Goal: Information Seeking & Learning: Check status

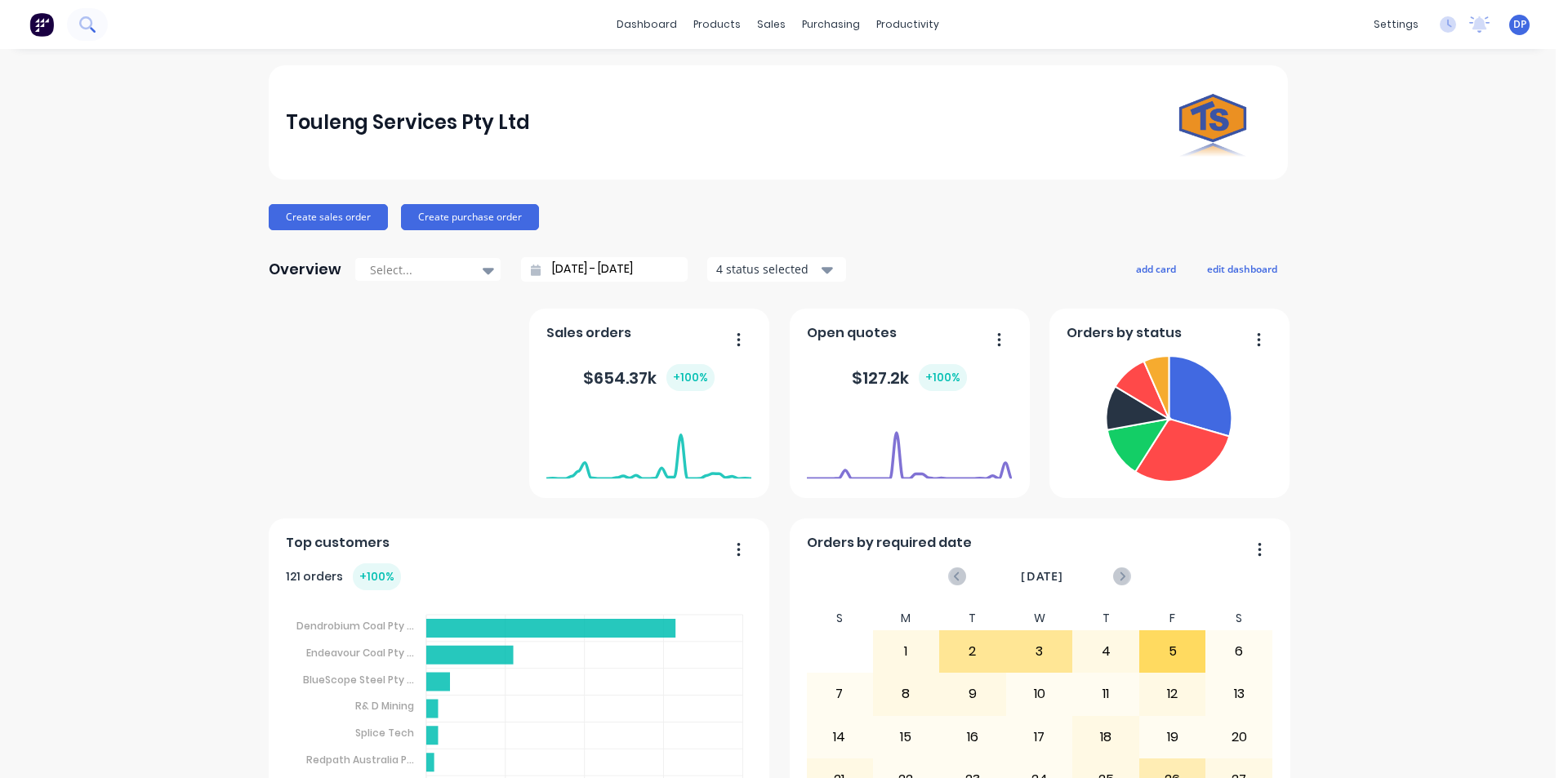
click at [95, 30] on button at bounding box center [87, 24] width 41 height 33
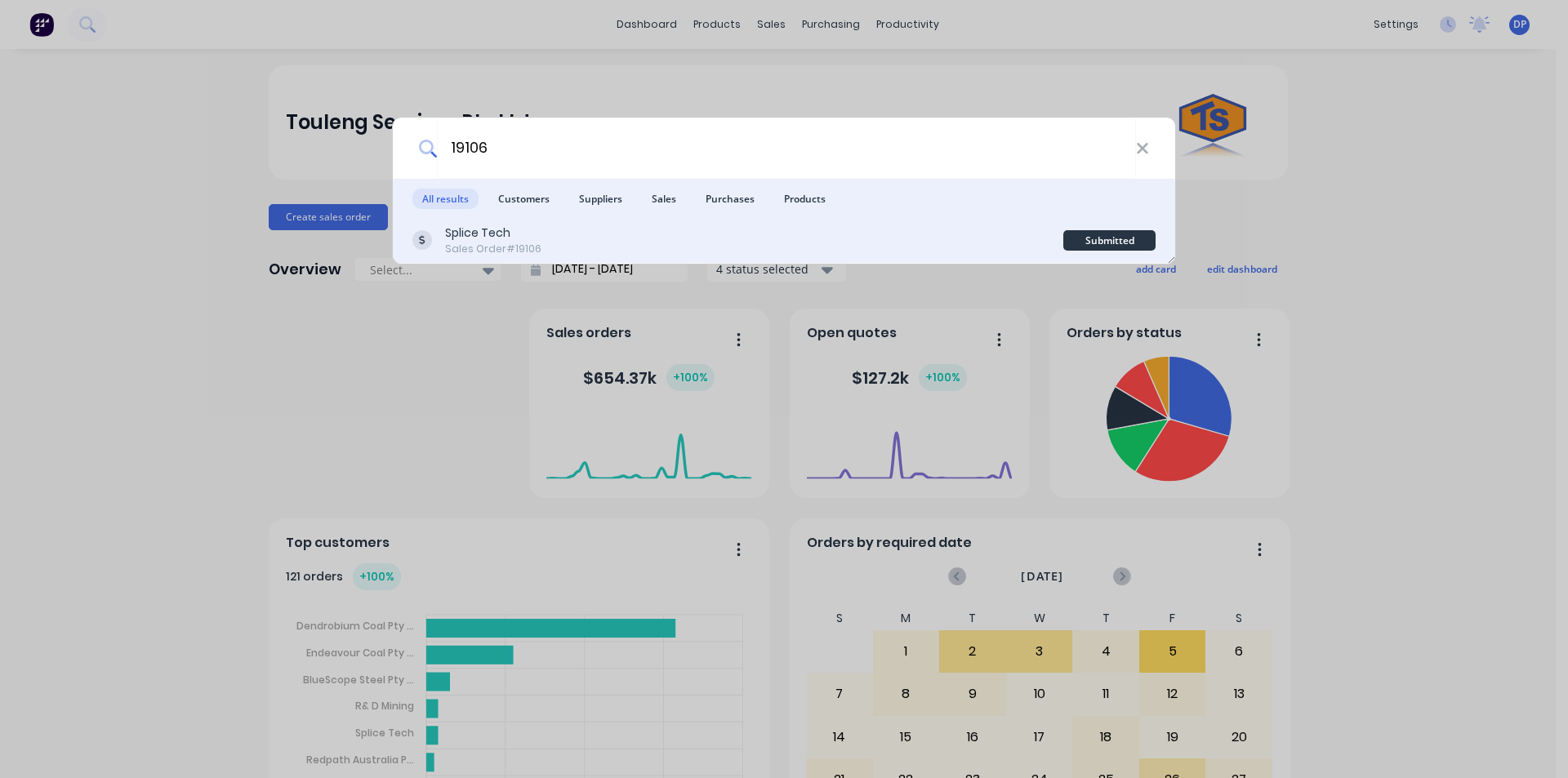
type input "19106"
click at [531, 234] on div "Splice Tech" at bounding box center [493, 233] width 96 height 17
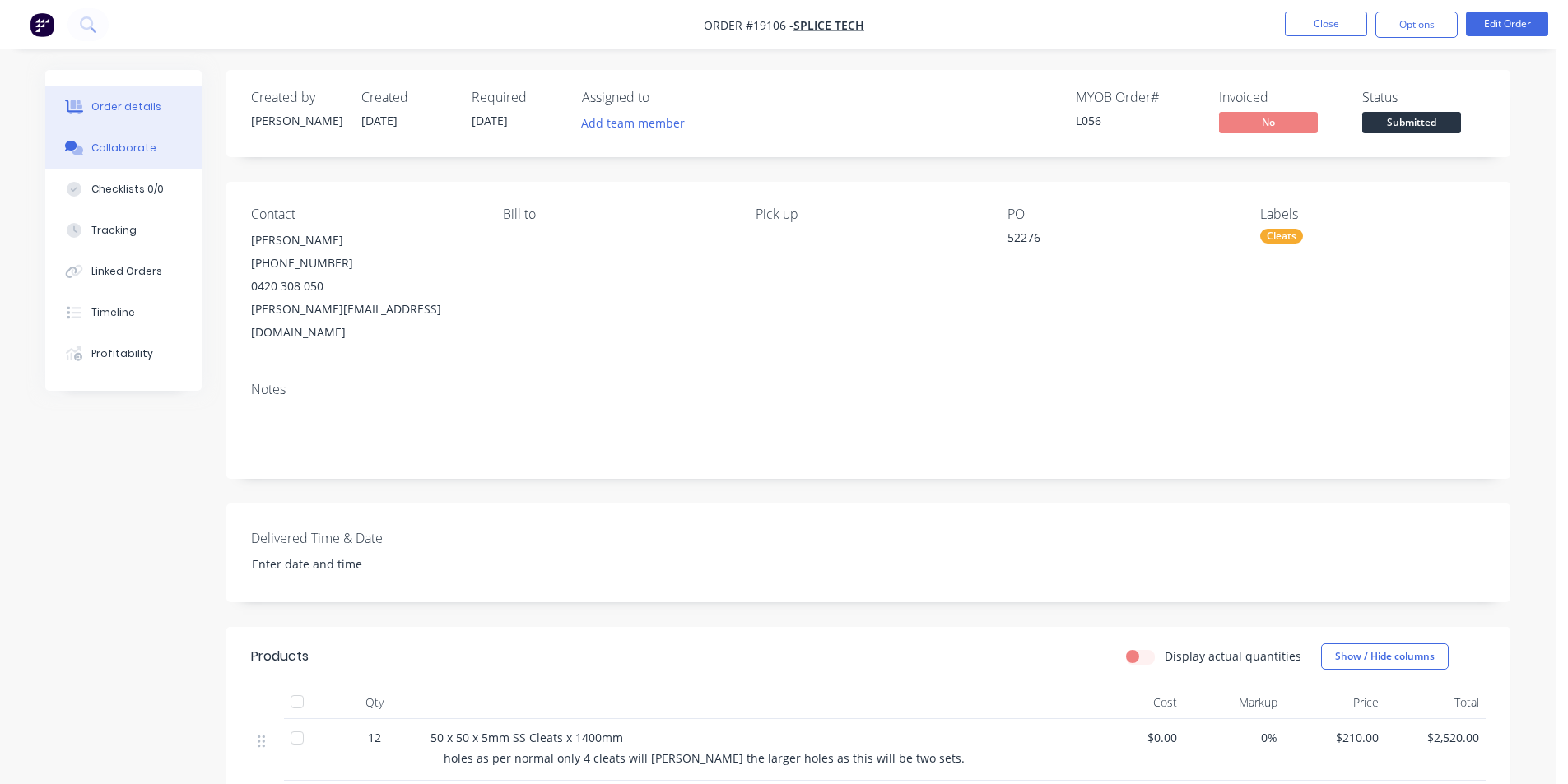
click at [108, 139] on button "Collaborate" at bounding box center [123, 148] width 157 height 41
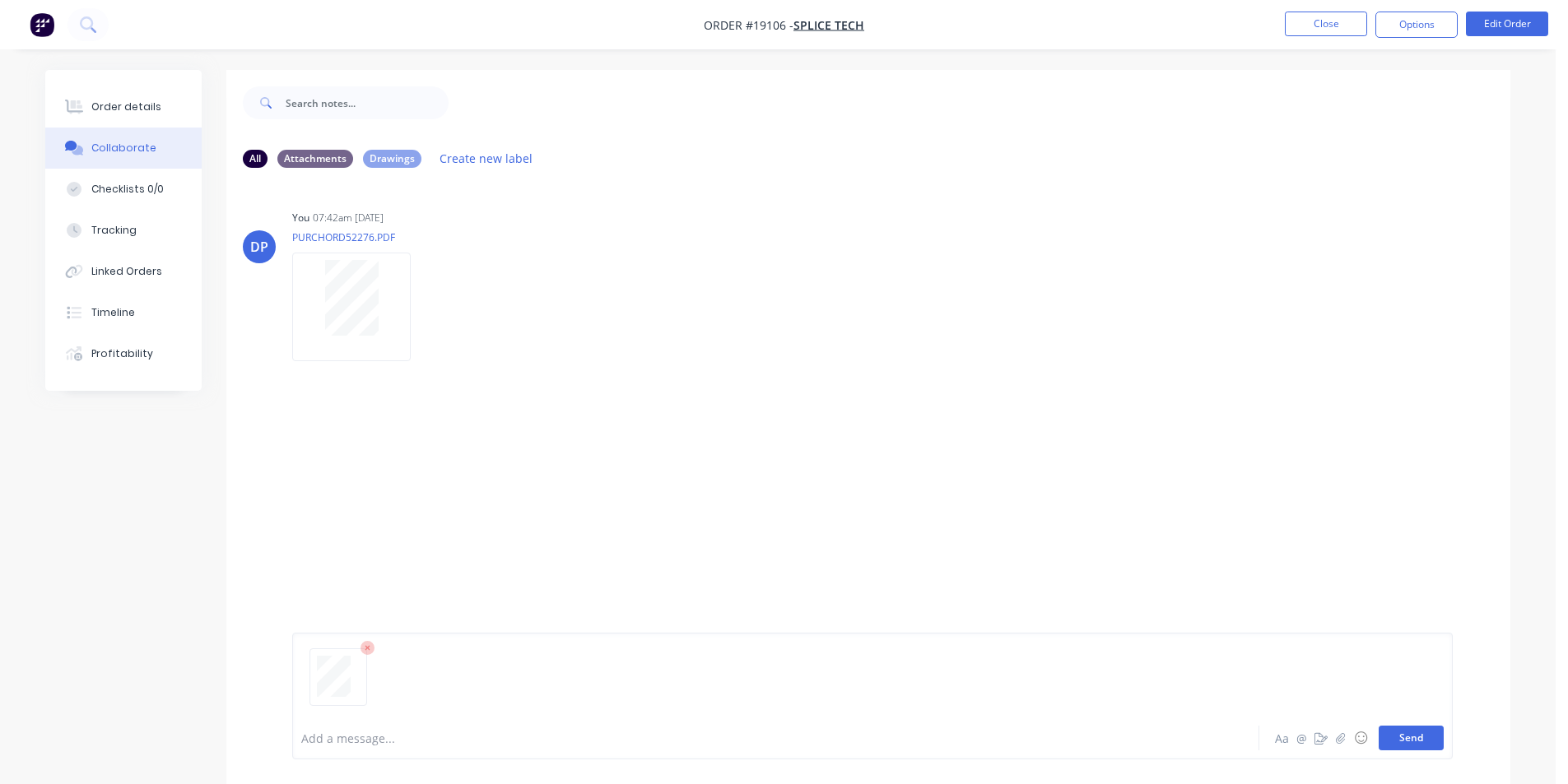
click at [1418, 729] on button "Send" at bounding box center [1410, 738] width 65 height 25
click at [121, 99] on button "Order details" at bounding box center [123, 107] width 157 height 41
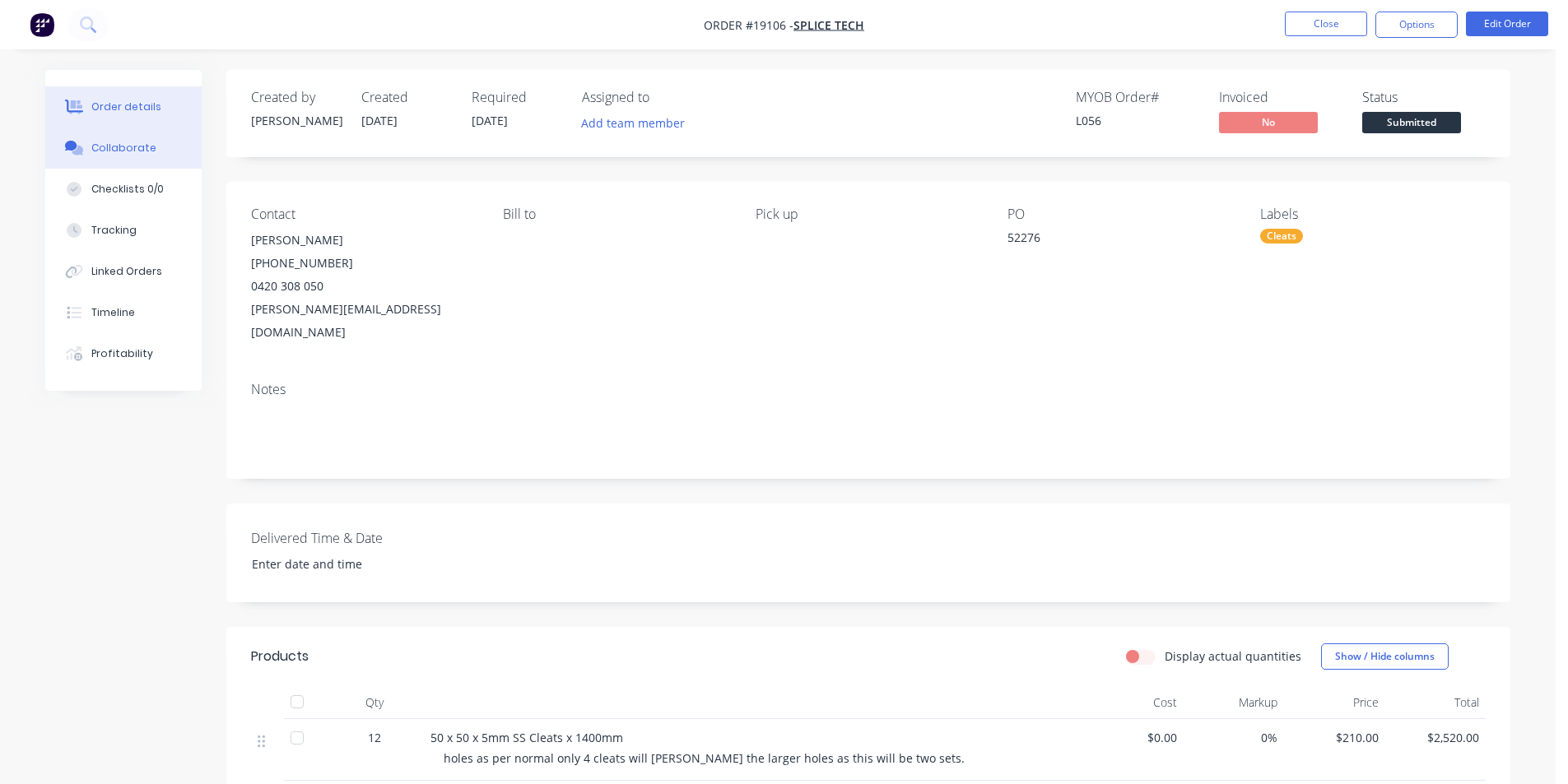
click at [132, 144] on div "Collaborate" at bounding box center [123, 148] width 65 height 15
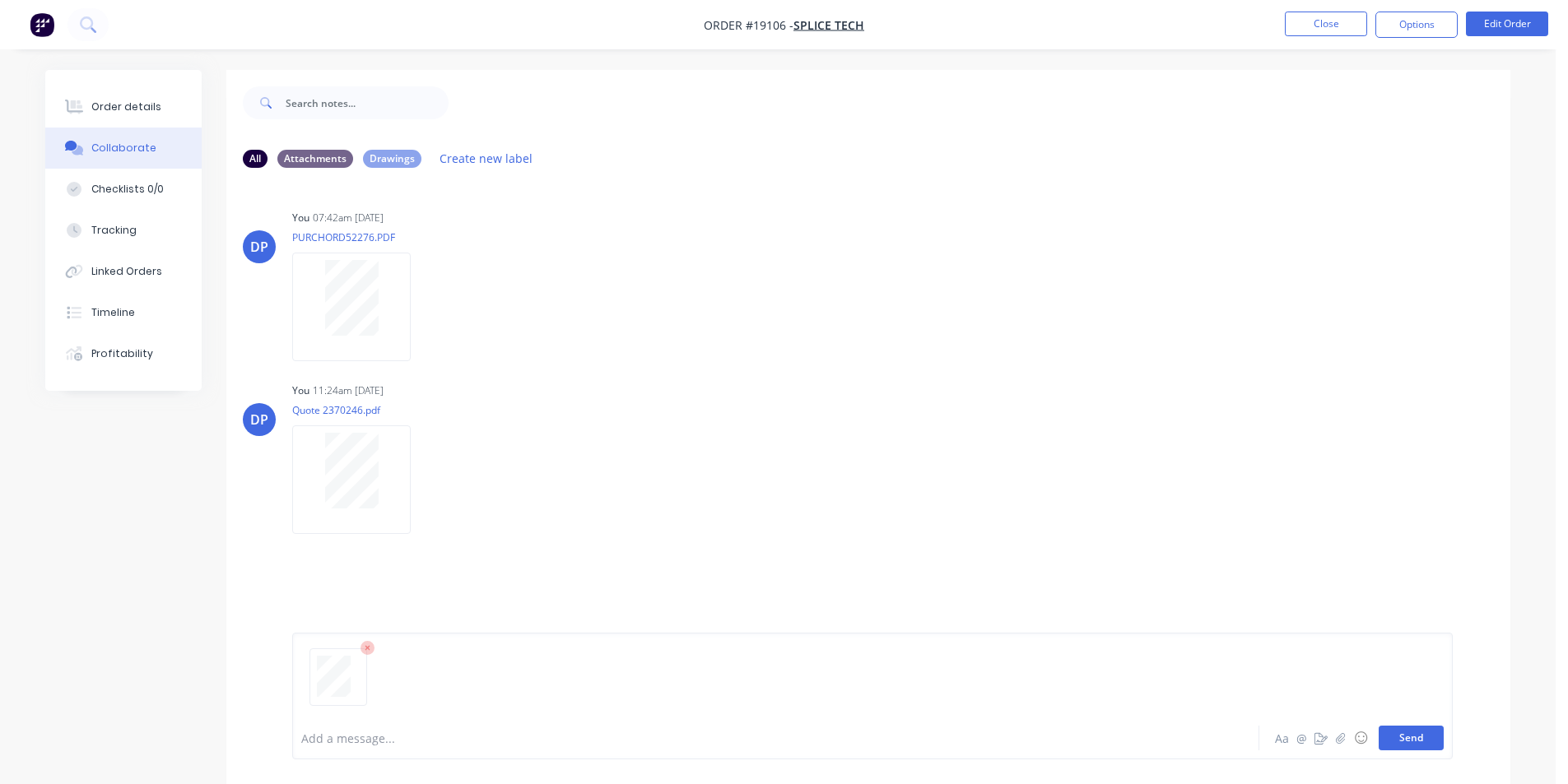
click at [1395, 735] on button "Send" at bounding box center [1410, 738] width 65 height 25
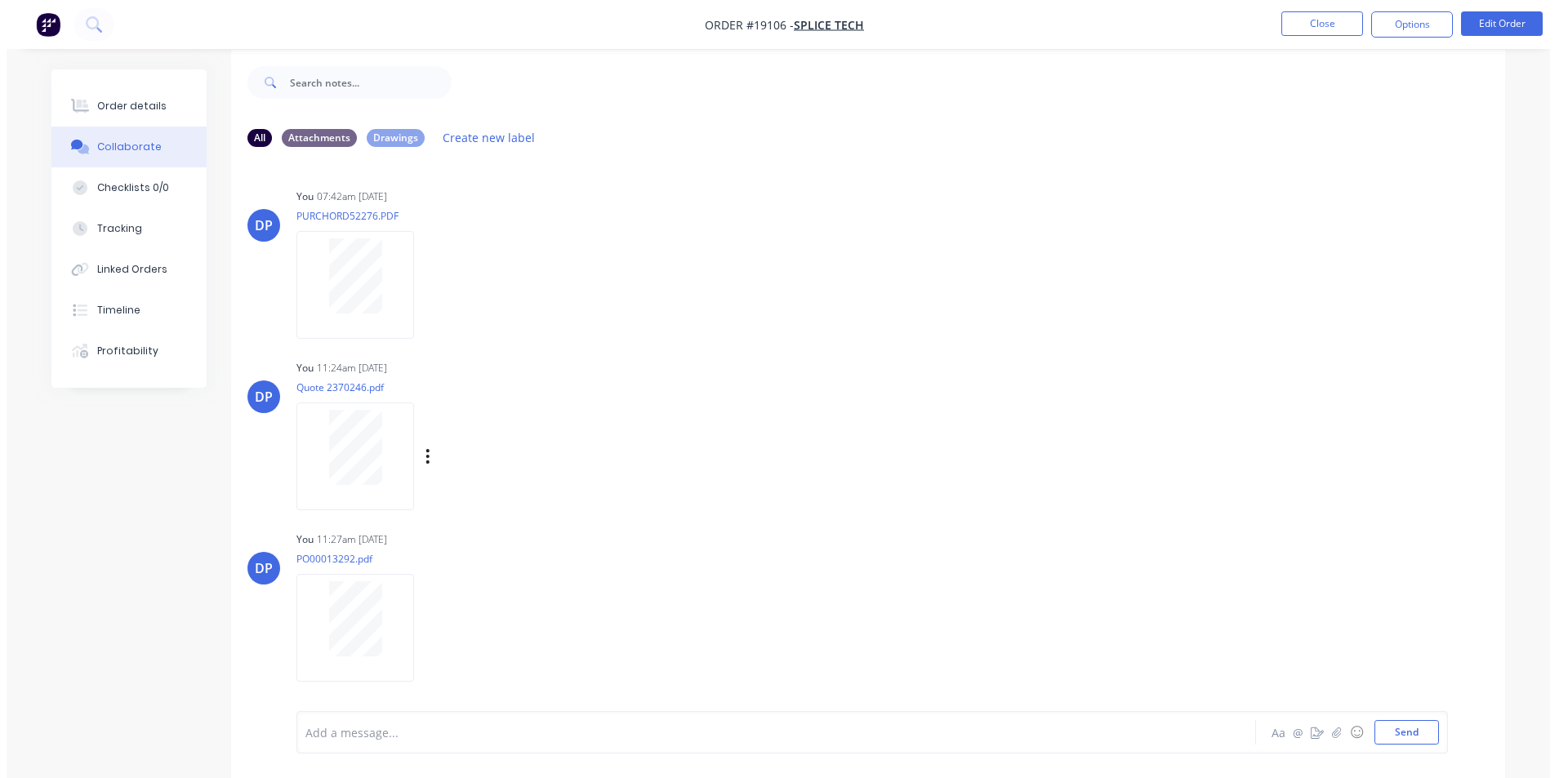
scroll to position [25, 0]
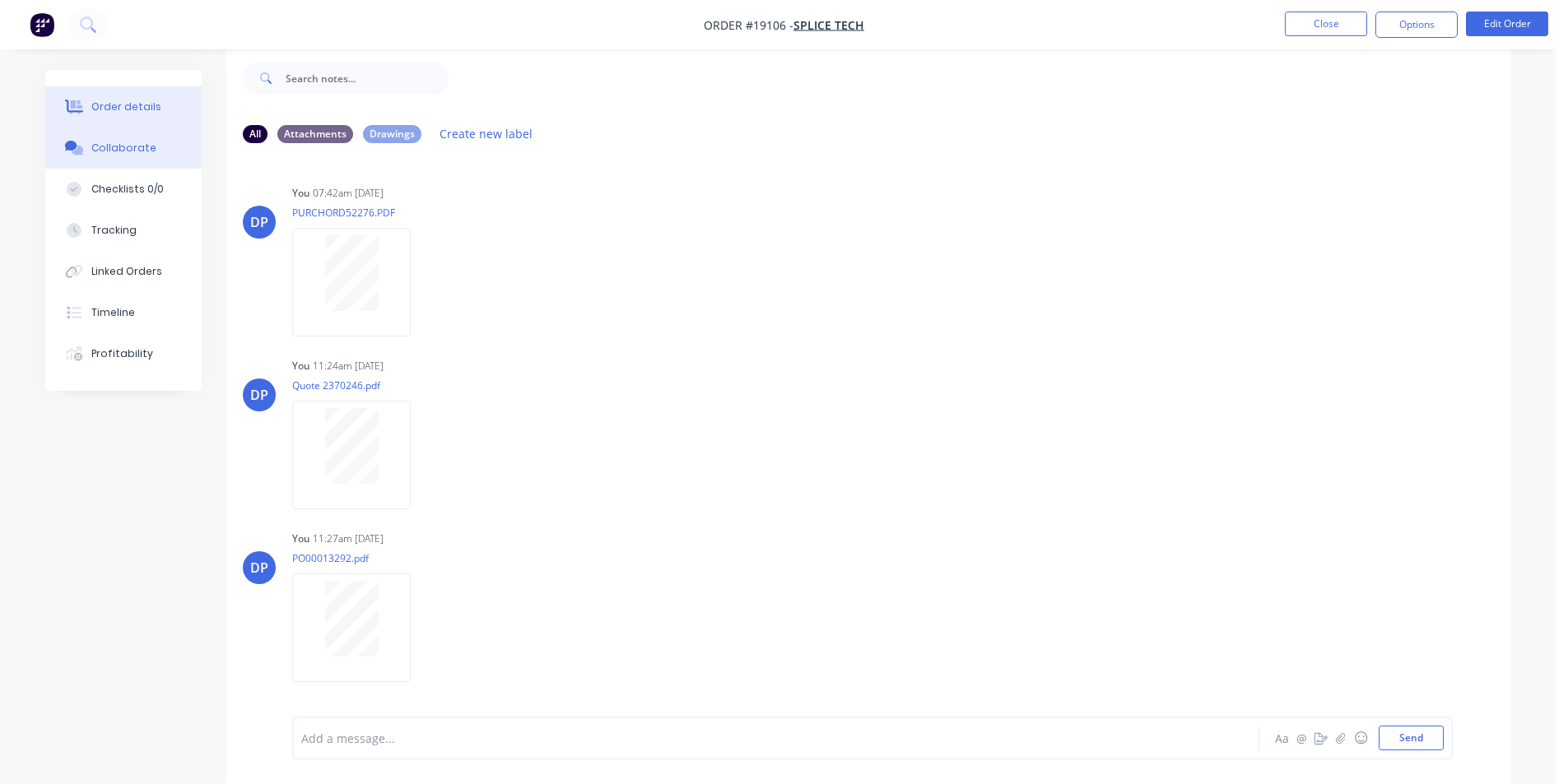
click at [151, 108] on div "Order details" at bounding box center [126, 107] width 70 height 15
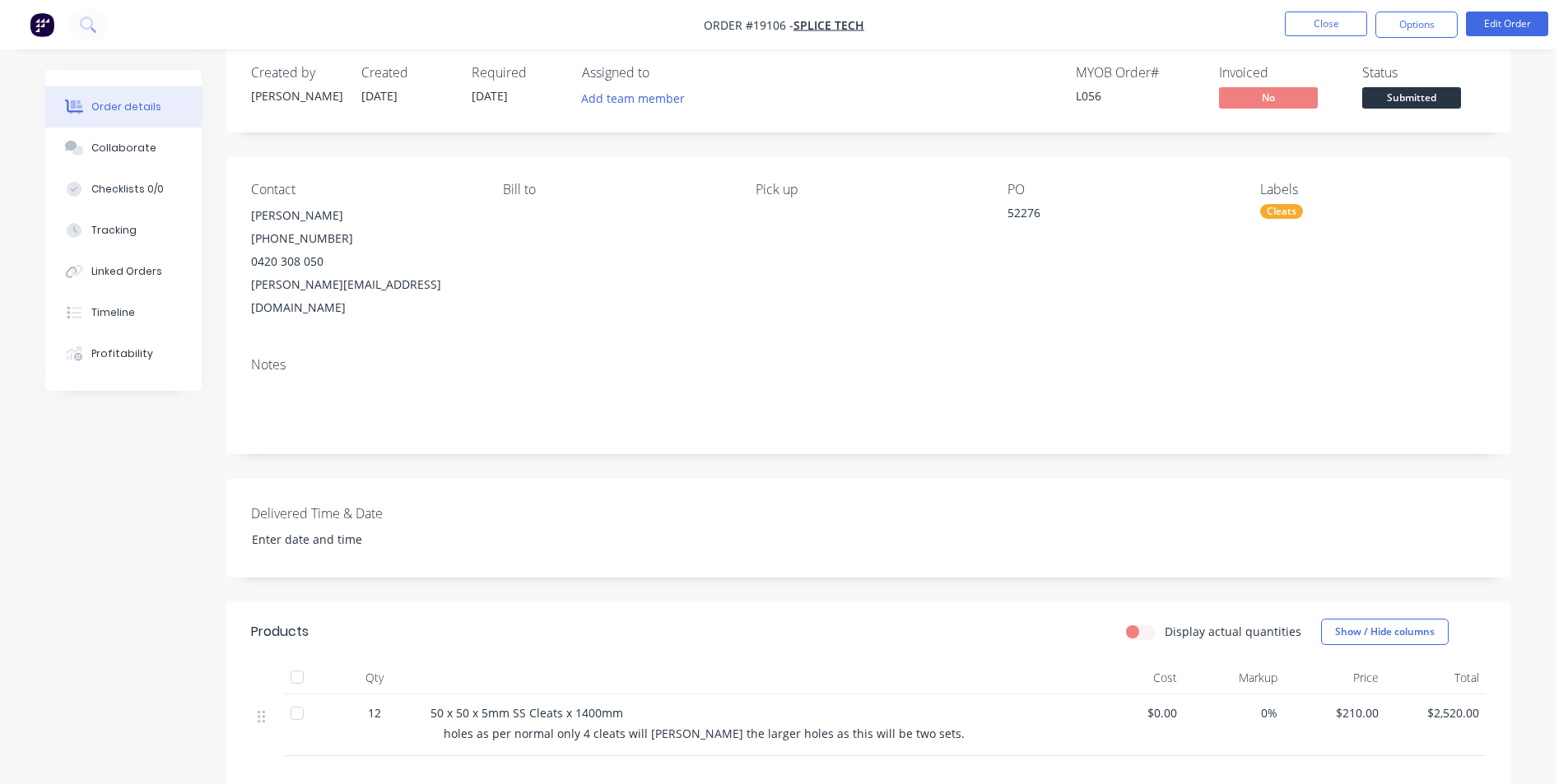
click at [1420, 105] on span "Submitted" at bounding box center [1411, 97] width 99 height 21
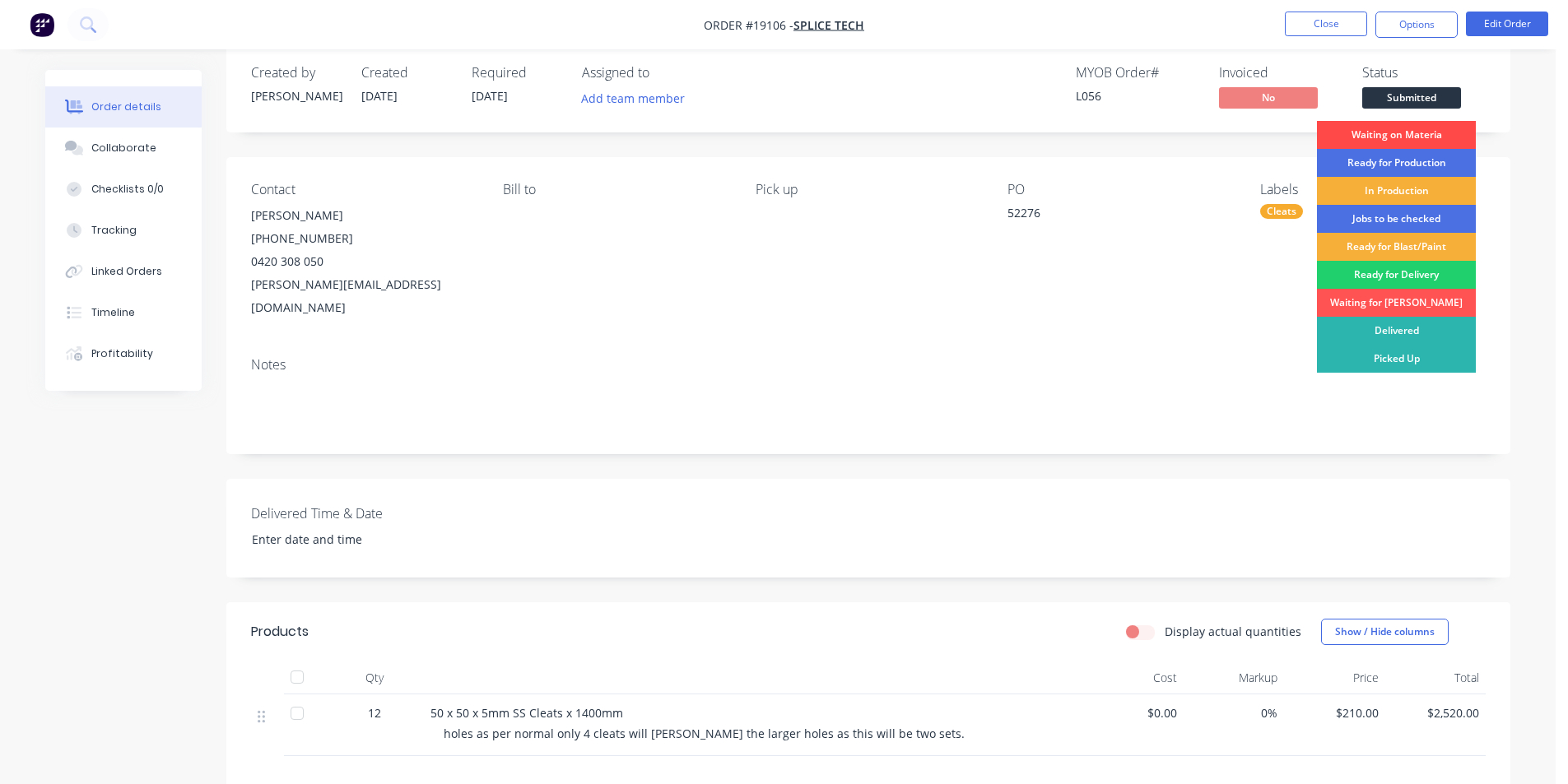
click at [1404, 138] on div "Waiting on Materia" at bounding box center [1395, 135] width 159 height 28
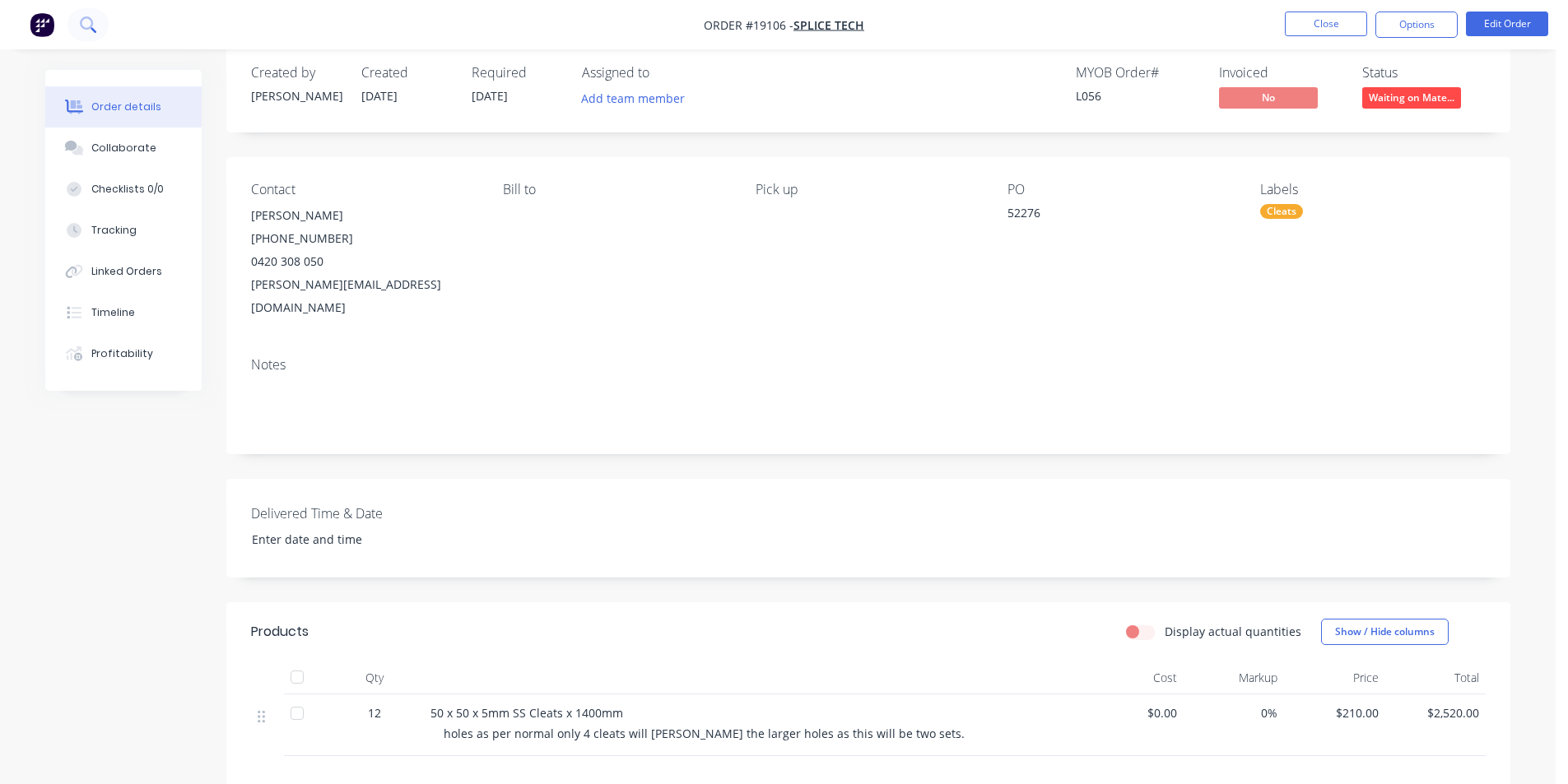
click at [90, 19] on icon at bounding box center [86, 22] width 13 height 13
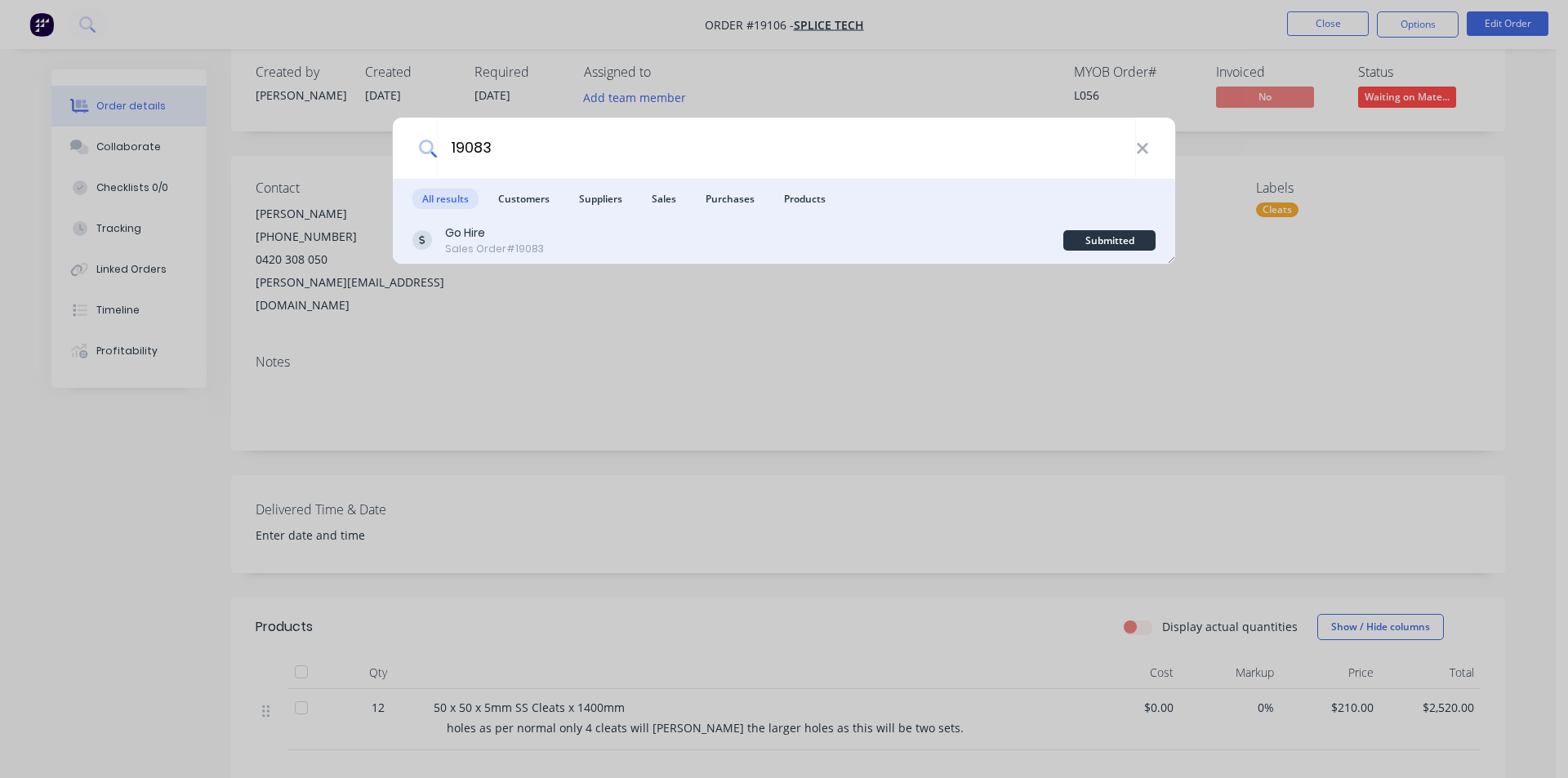
type input "19083"
click at [564, 231] on div "Go Hire Sales Order #19083" at bounding box center [737, 241] width 651 height 32
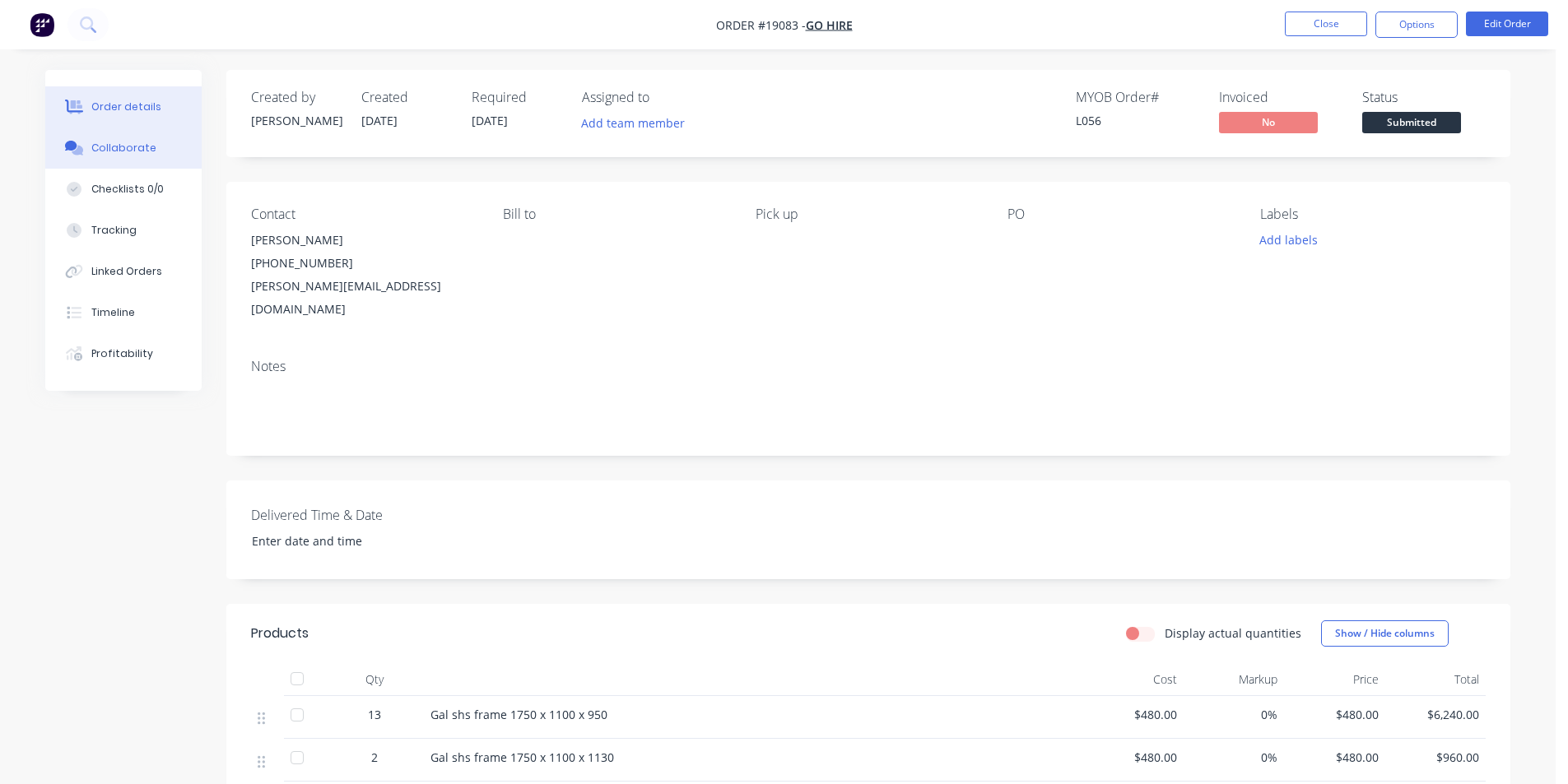
click at [118, 143] on div "Collaborate" at bounding box center [123, 148] width 65 height 15
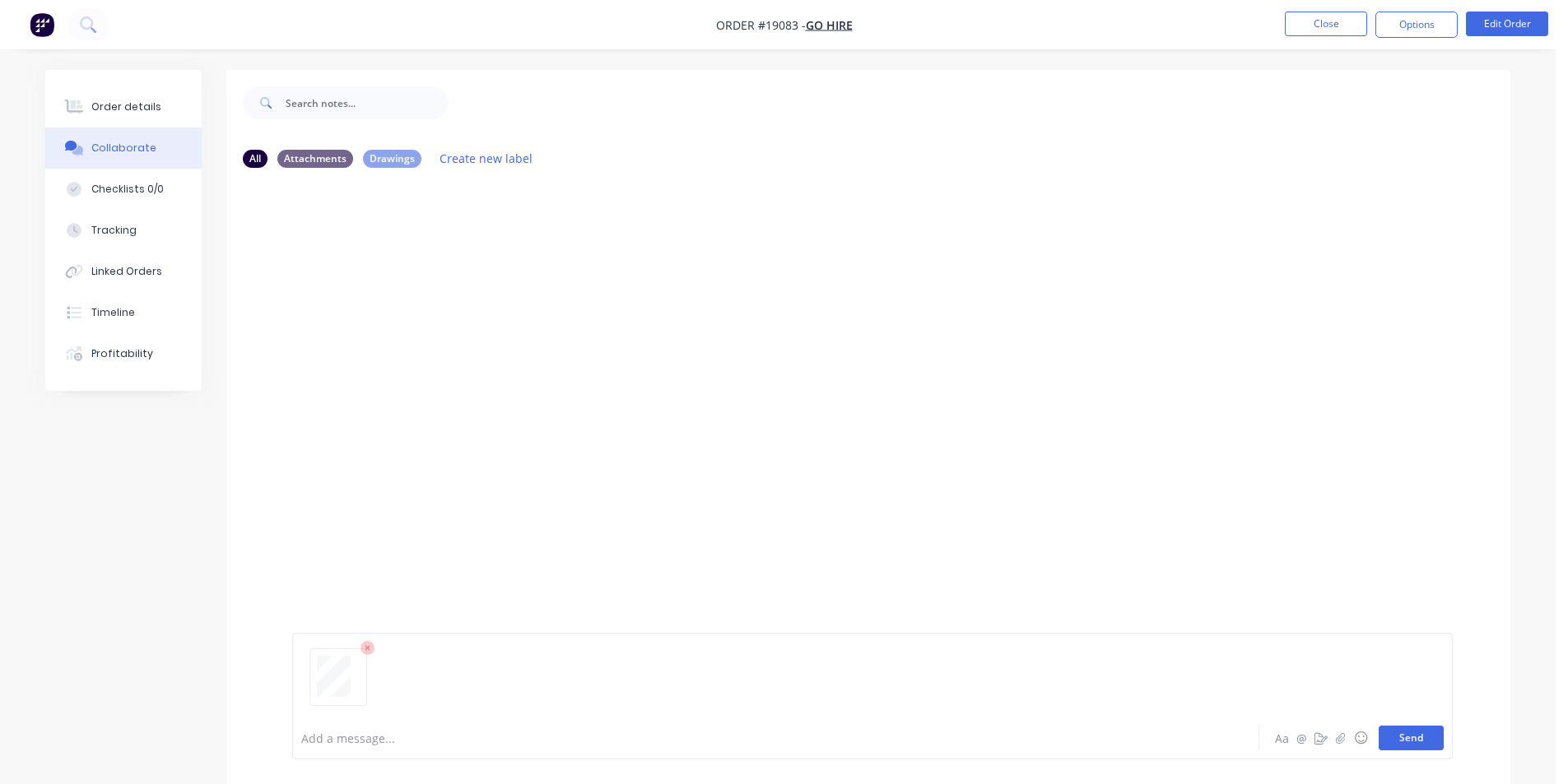
click at [1403, 741] on button "Send" at bounding box center [1410, 738] width 65 height 25
click at [1392, 729] on button "Send" at bounding box center [1410, 738] width 65 height 25
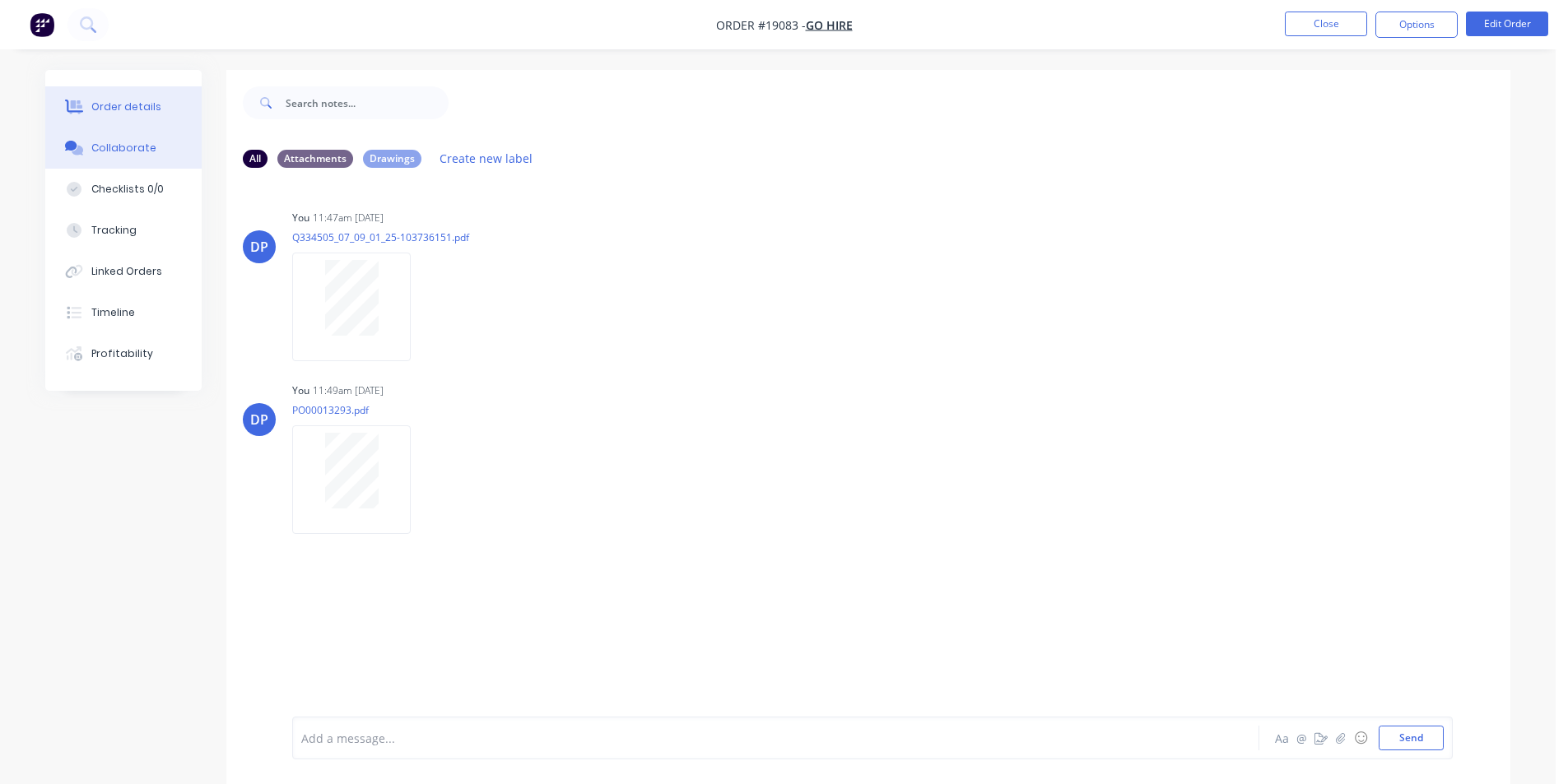
click at [87, 90] on button "Order details" at bounding box center [123, 107] width 157 height 41
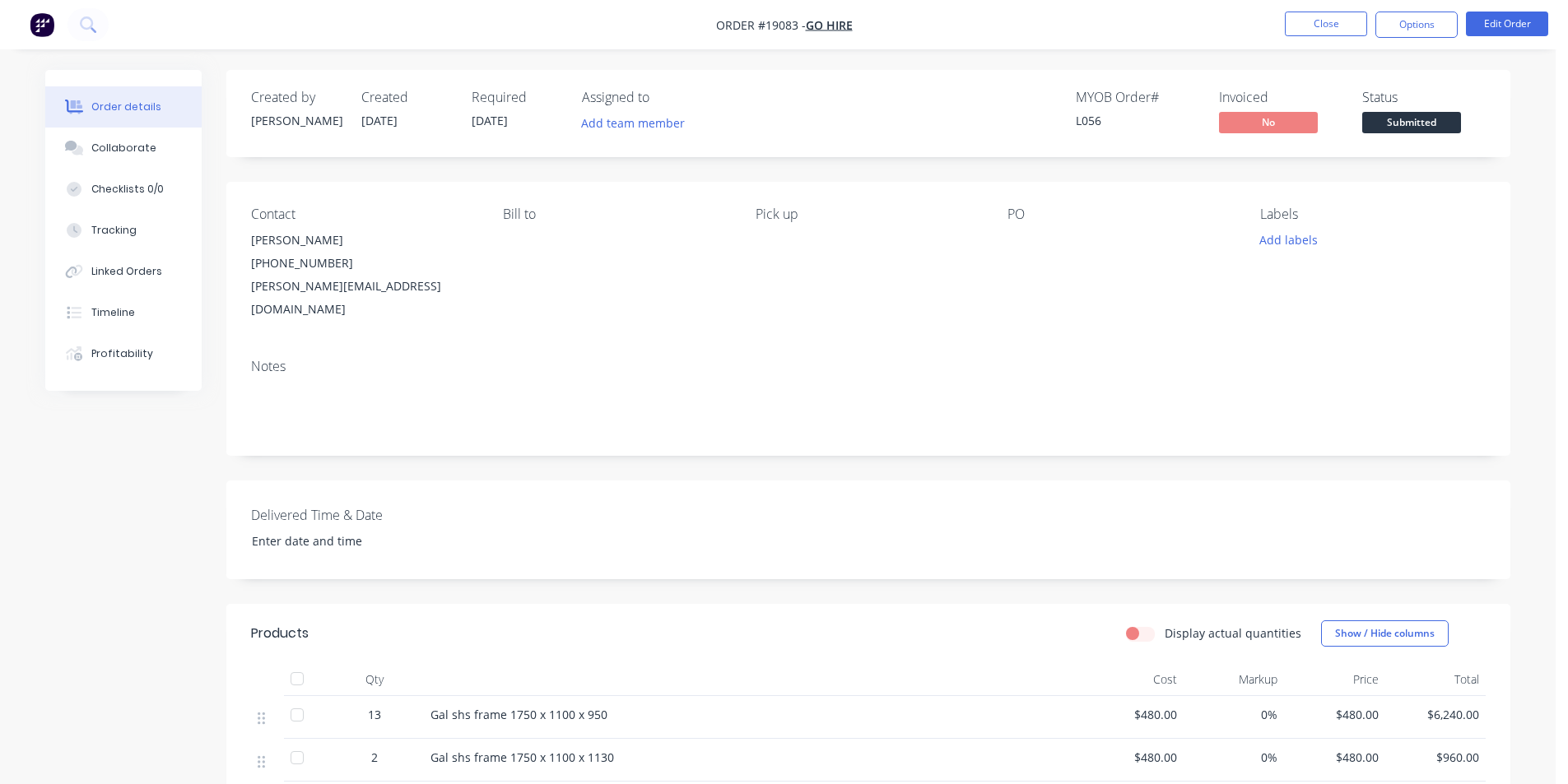
click at [1386, 127] on span "Submitted" at bounding box center [1411, 122] width 99 height 21
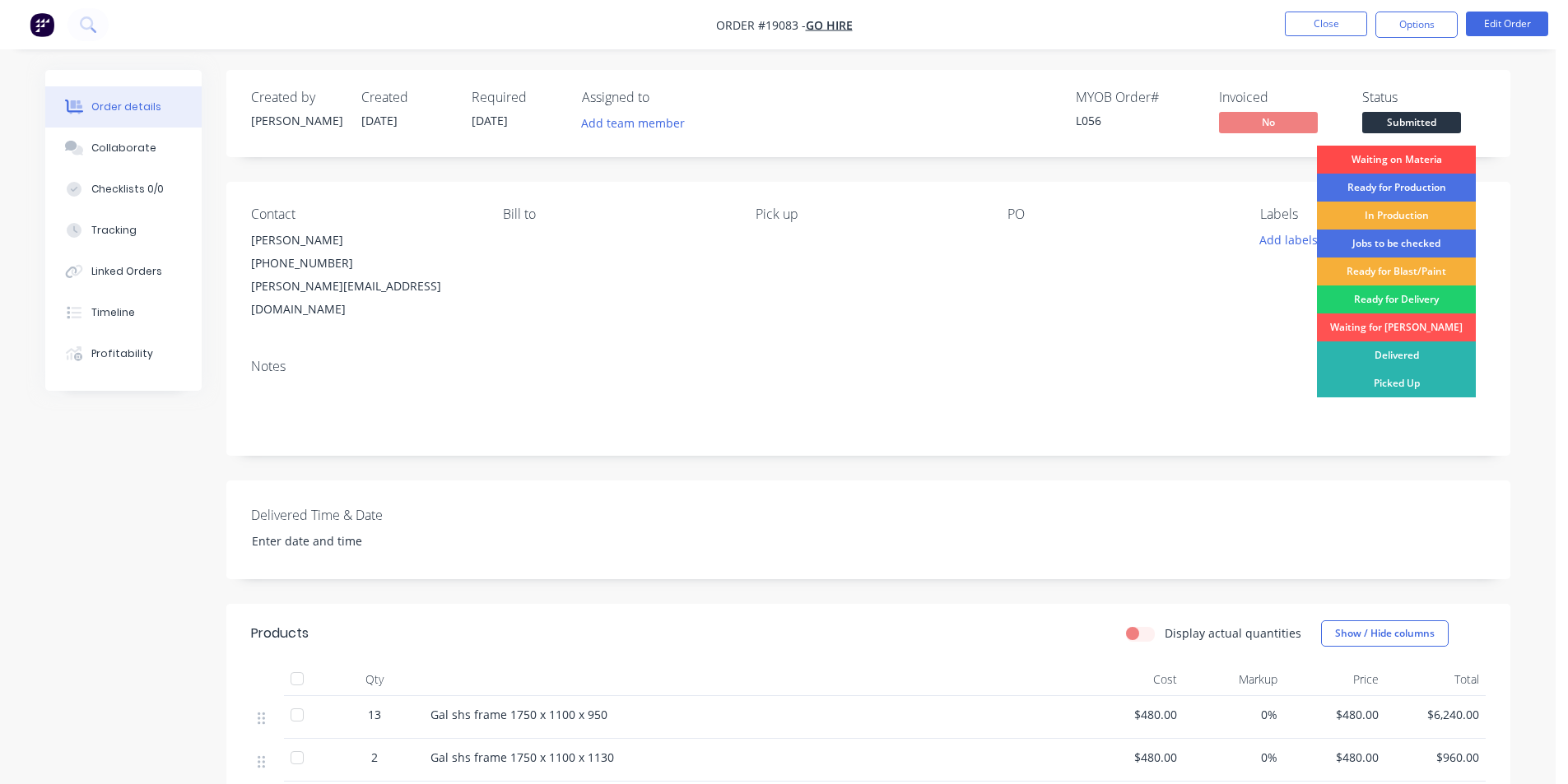
click at [1386, 164] on div "Waiting on Materia" at bounding box center [1395, 160] width 159 height 28
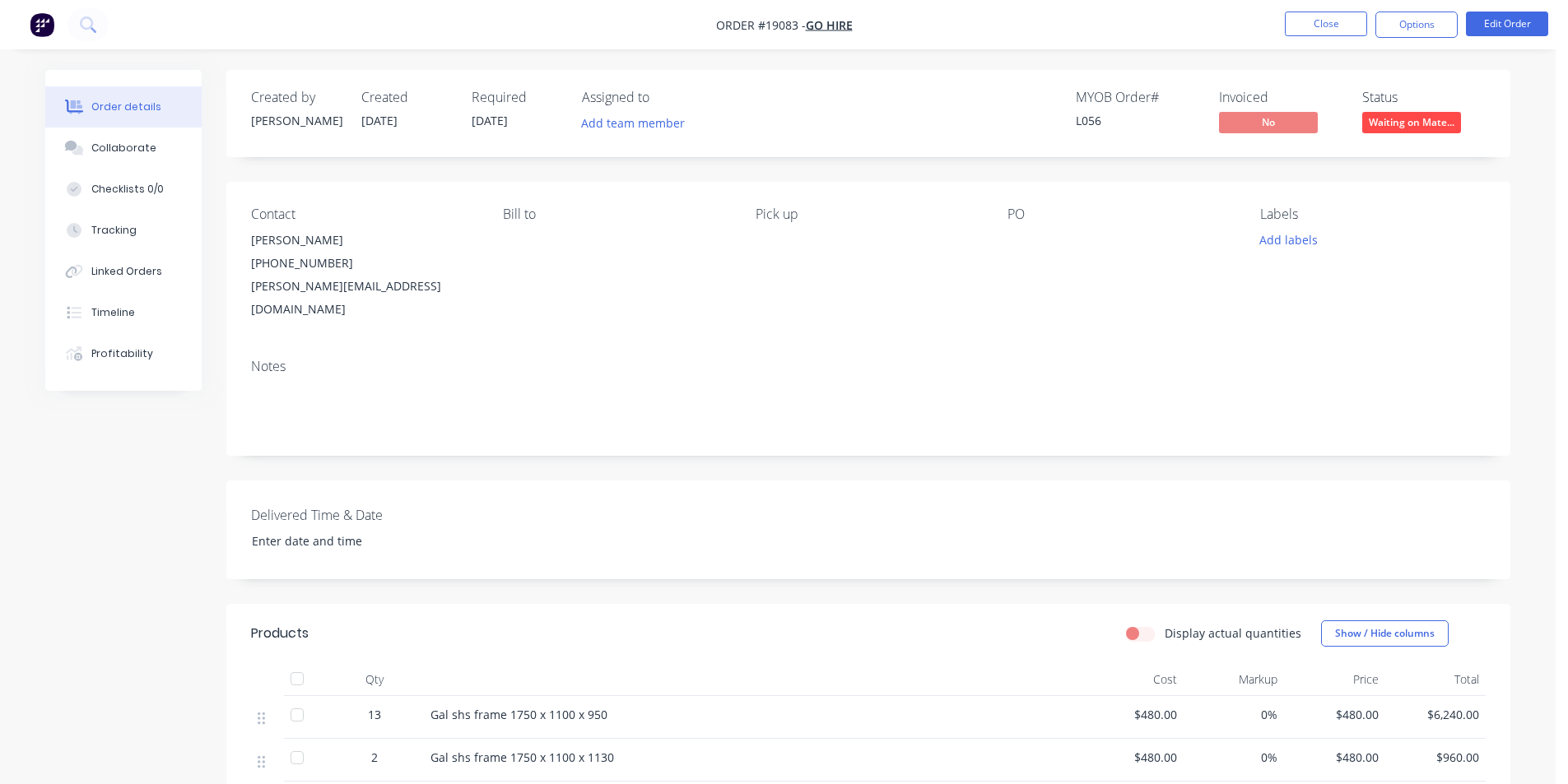
click at [37, 26] on img "button" at bounding box center [42, 24] width 25 height 25
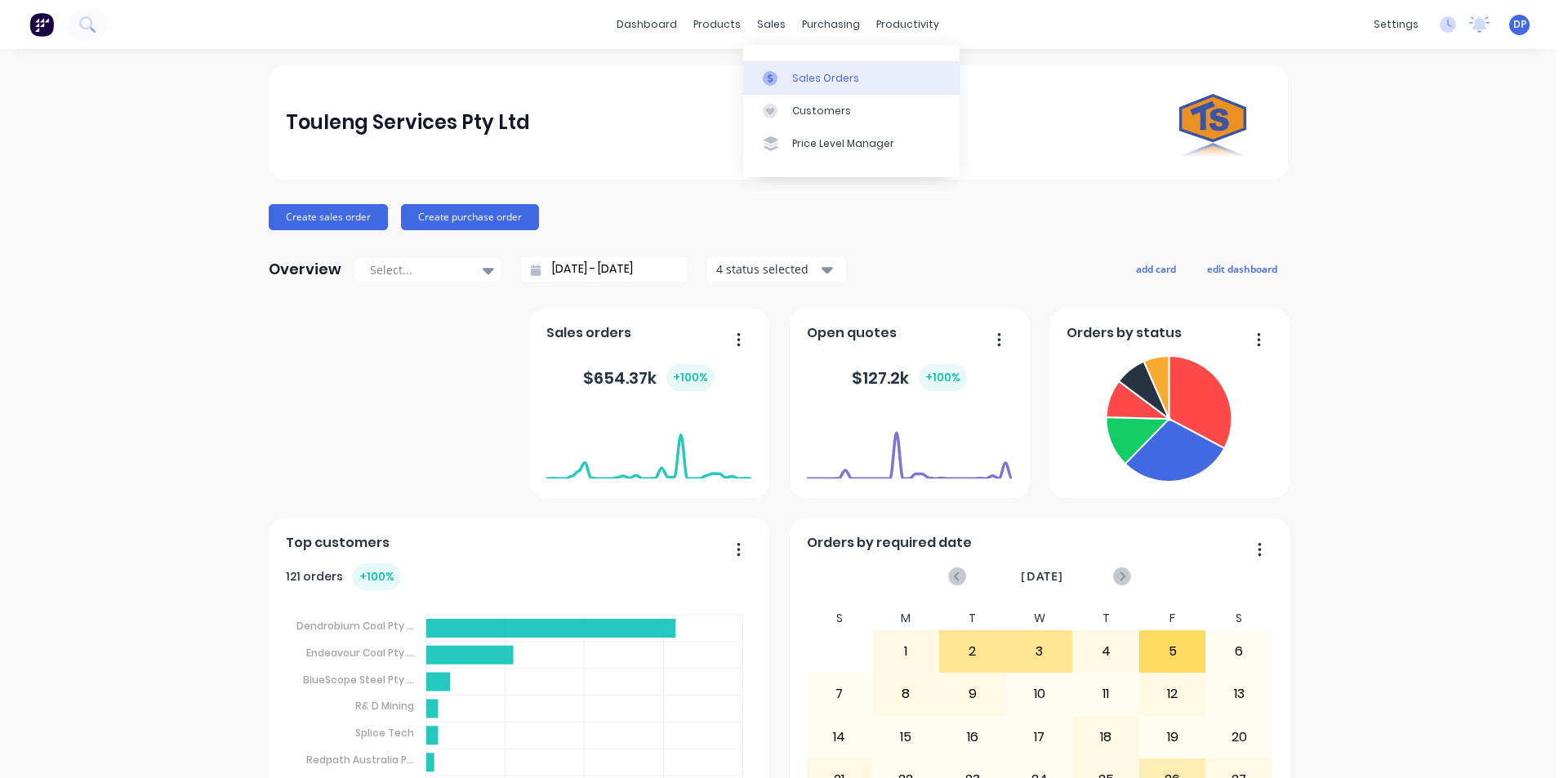
click at [810, 69] on link "Sales Orders" at bounding box center [851, 77] width 216 height 33
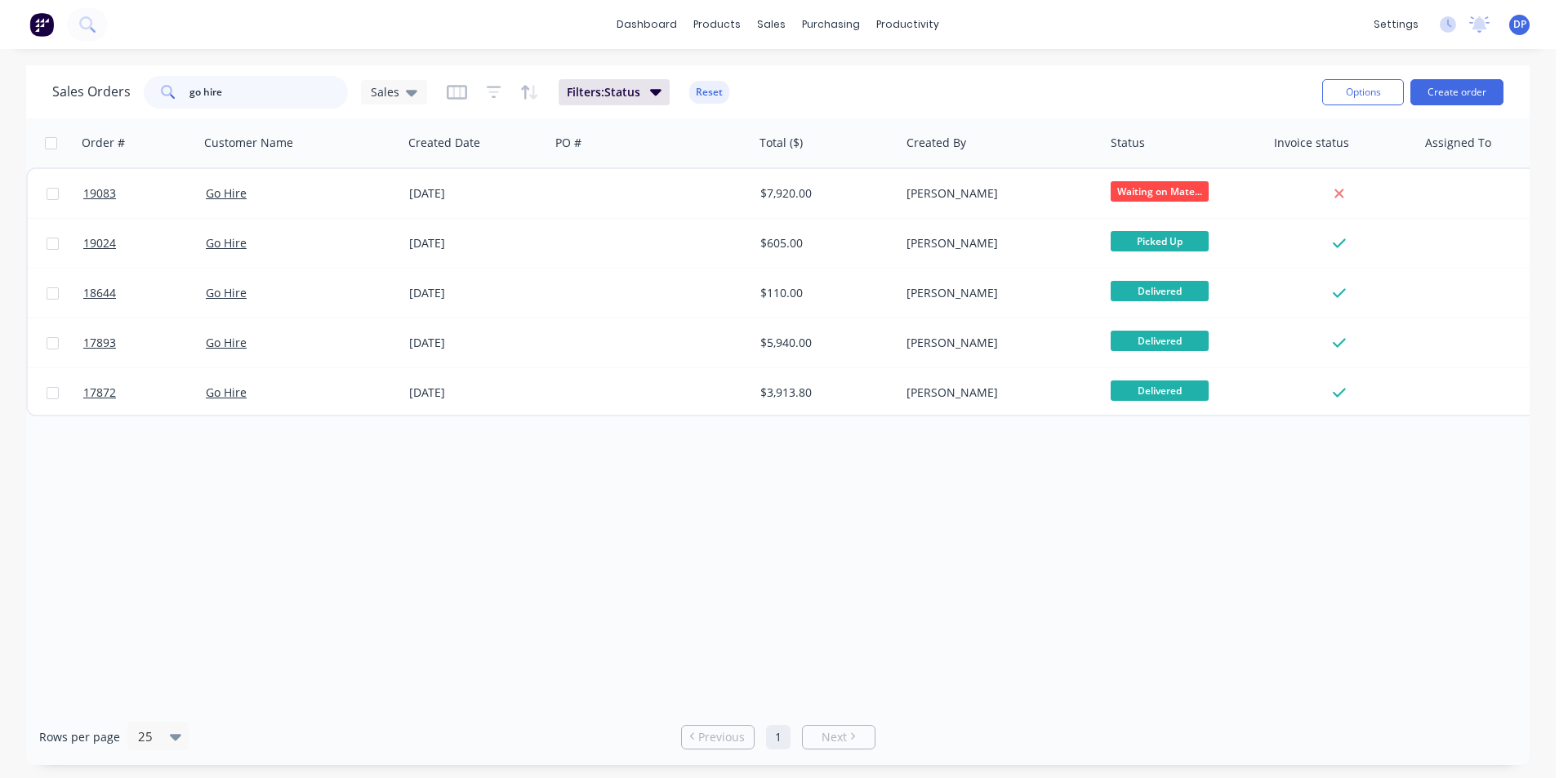
drag, startPoint x: 256, startPoint y: 101, endPoint x: 58, endPoint y: 103, distance: 198.0
click at [58, 103] on div "Sales Orders go hire Sales" at bounding box center [240, 92] width 375 height 33
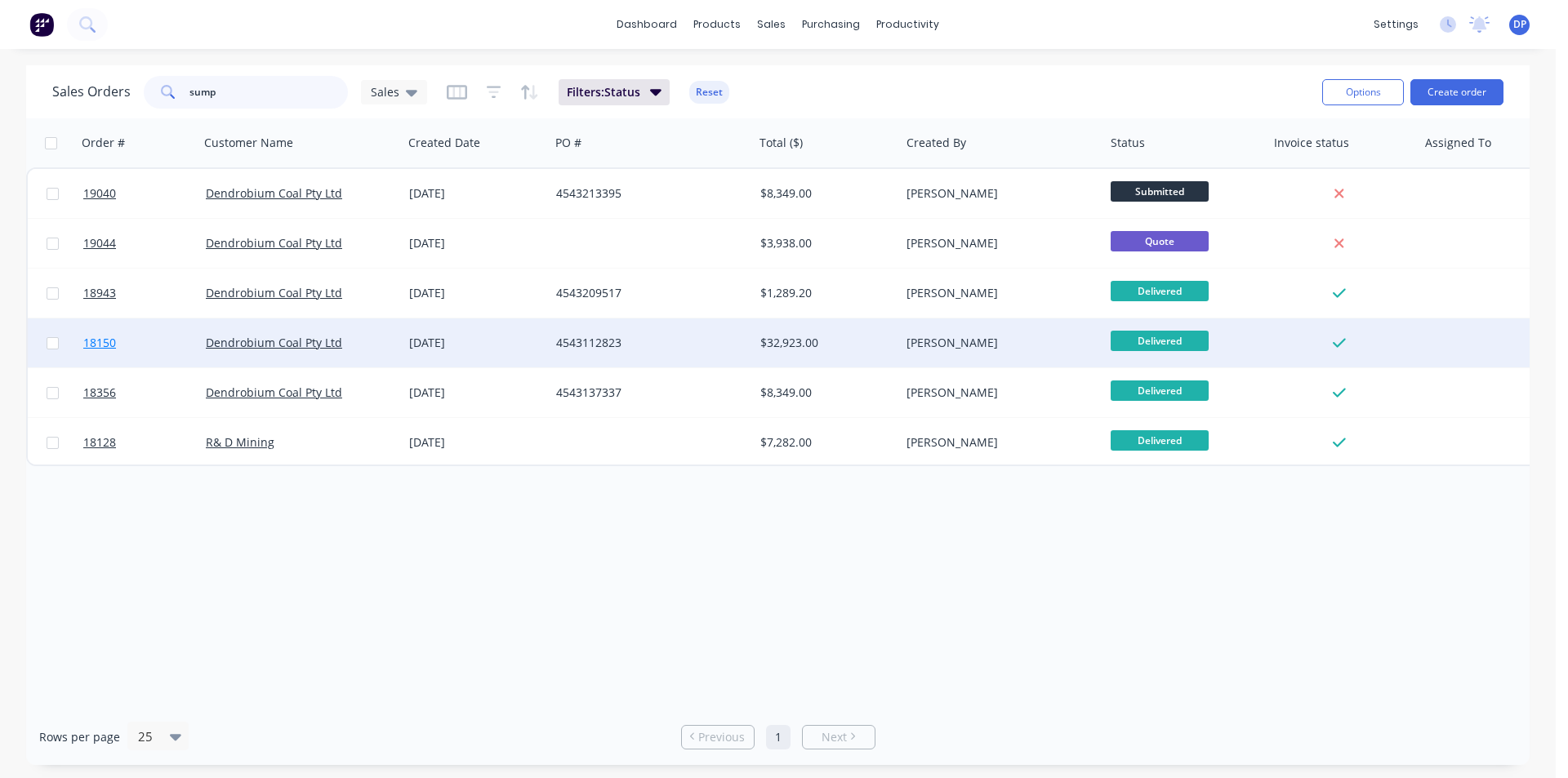
type input "sump"
click at [90, 350] on span "18150" at bounding box center [99, 343] width 33 height 16
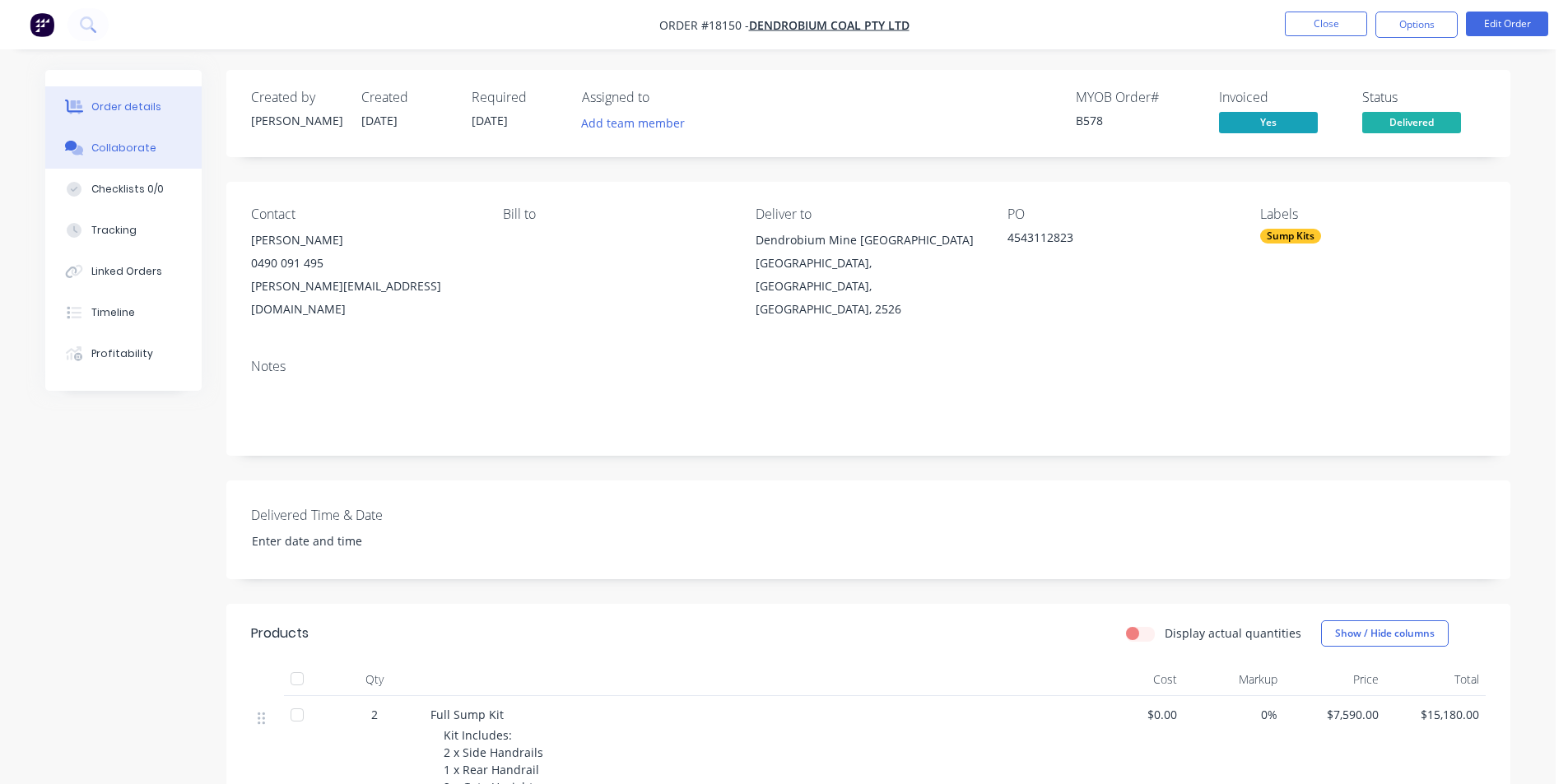
click at [104, 143] on div "Collaborate" at bounding box center [123, 148] width 65 height 15
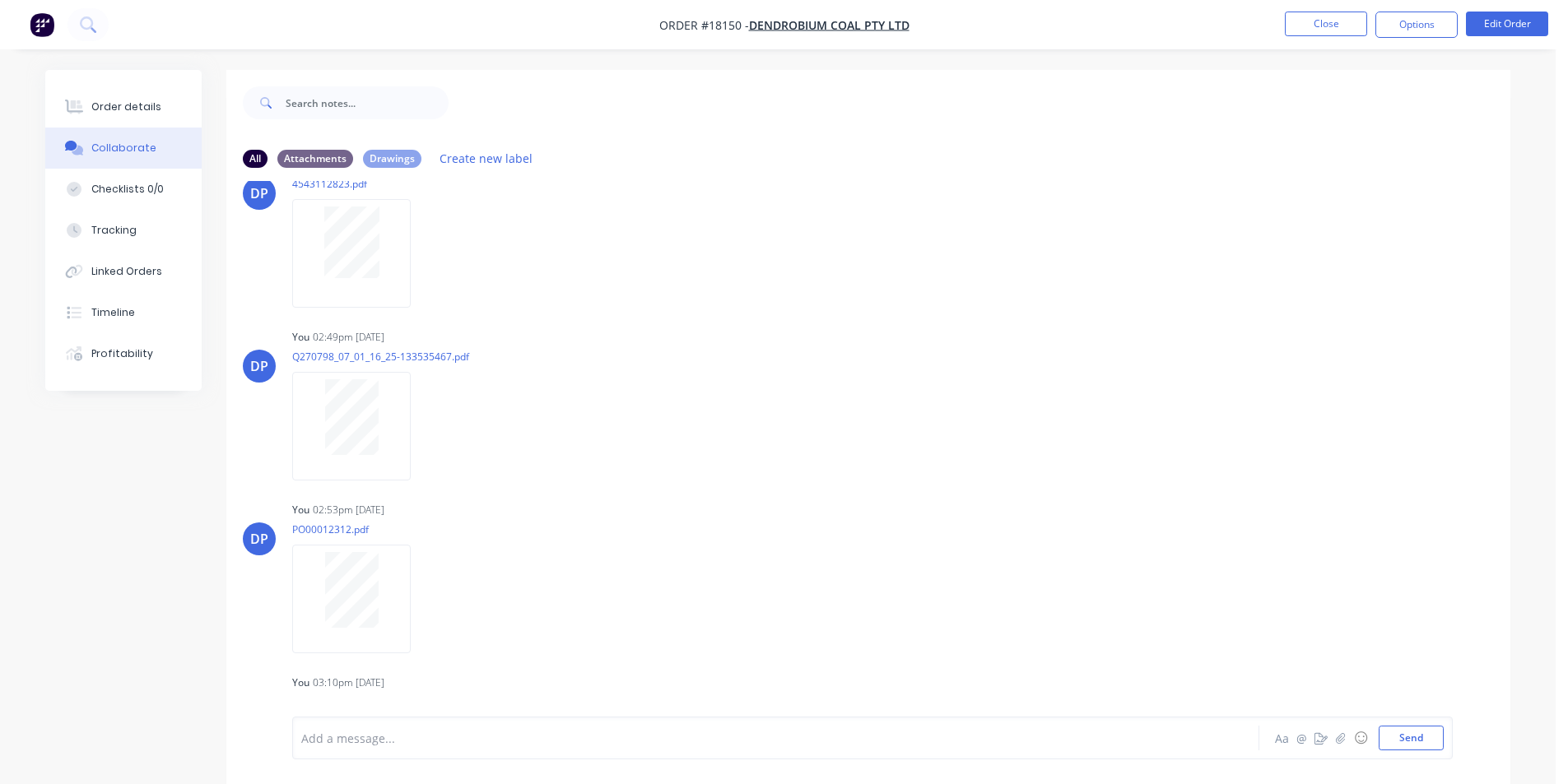
scroll to position [1070, 0]
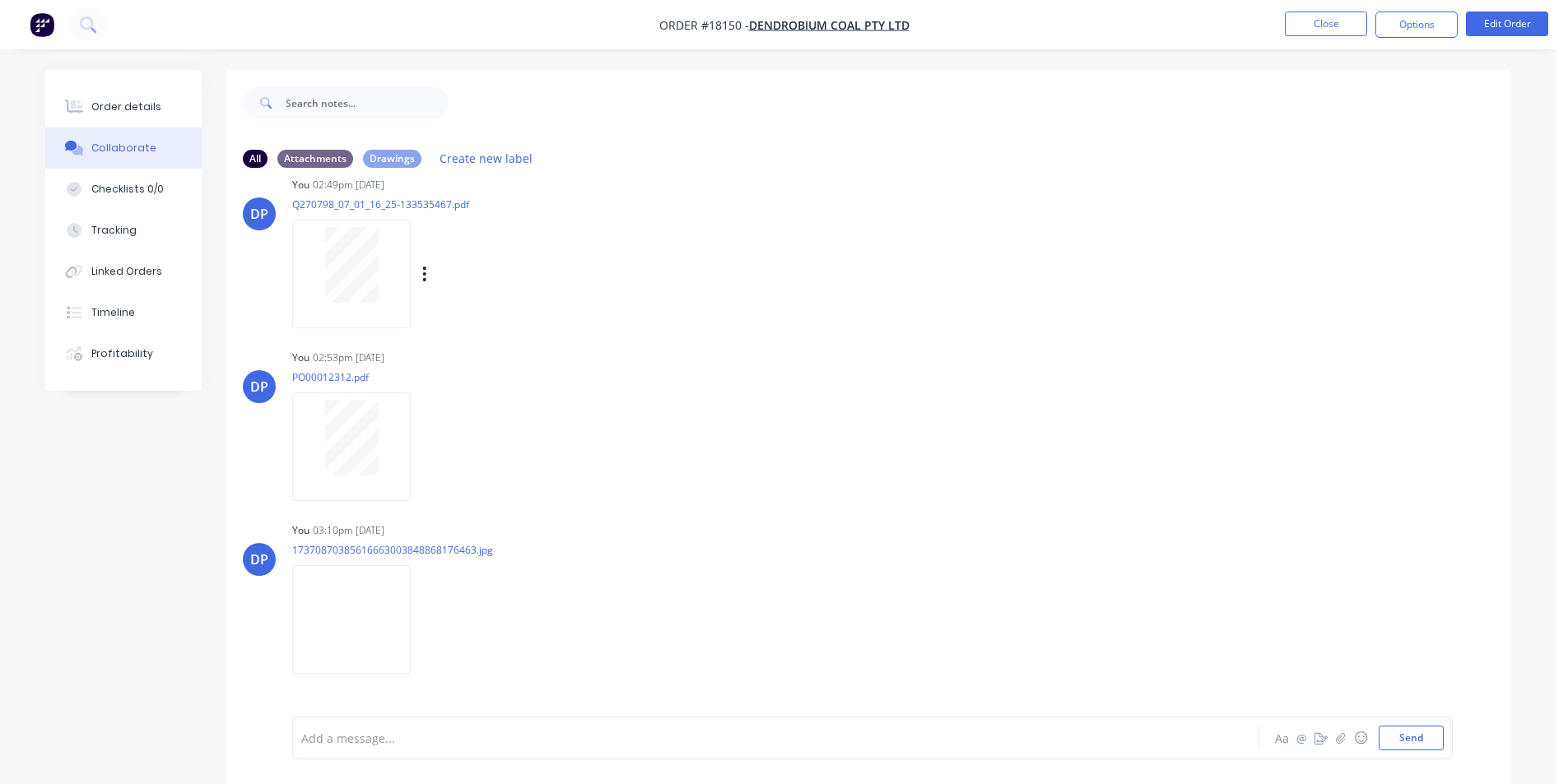
click at [316, 294] on div at bounding box center [352, 265] width 104 height 76
click at [35, 31] on img "button" at bounding box center [42, 24] width 25 height 25
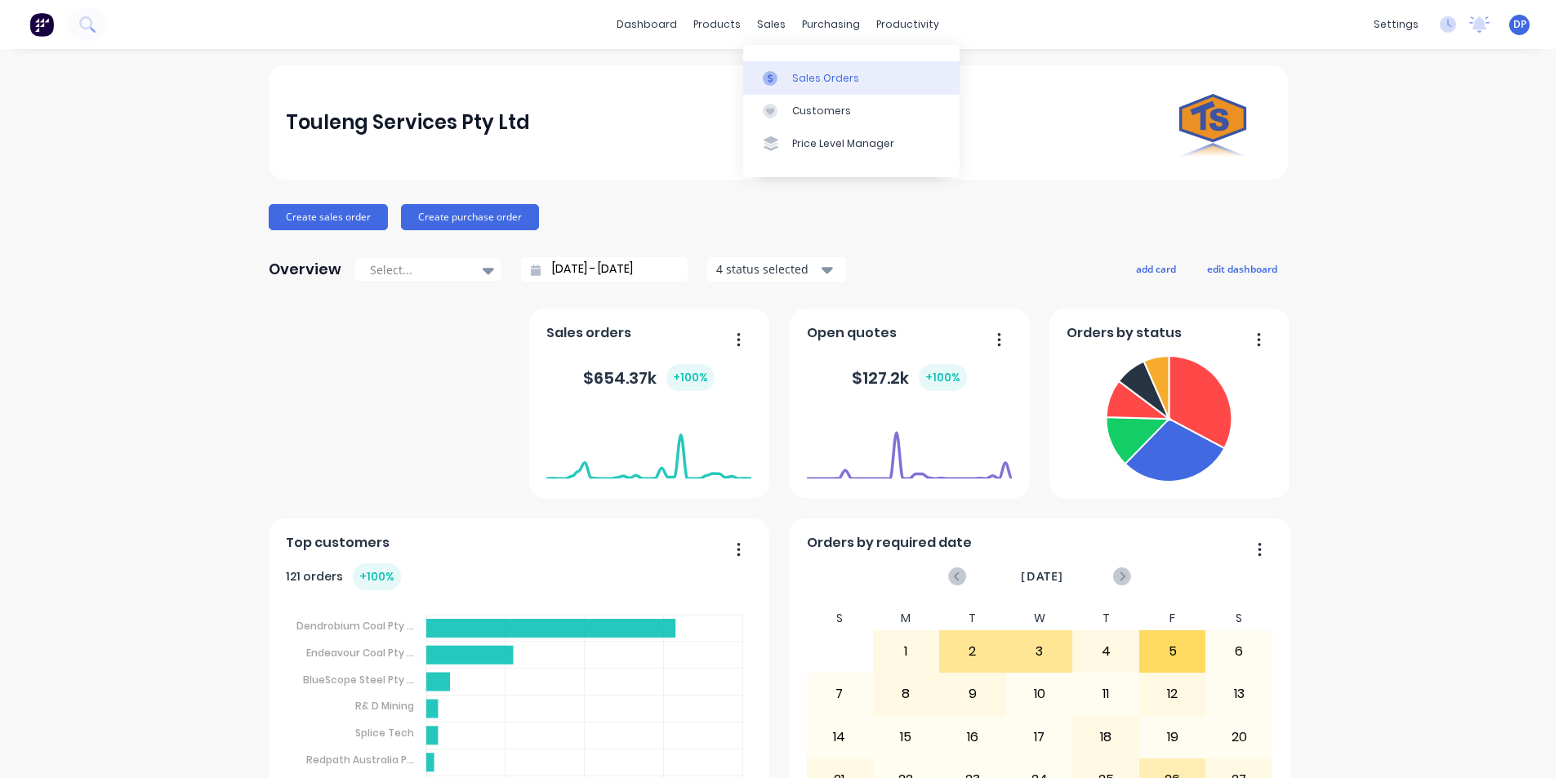
click at [851, 87] on link "Sales Orders" at bounding box center [851, 77] width 216 height 33
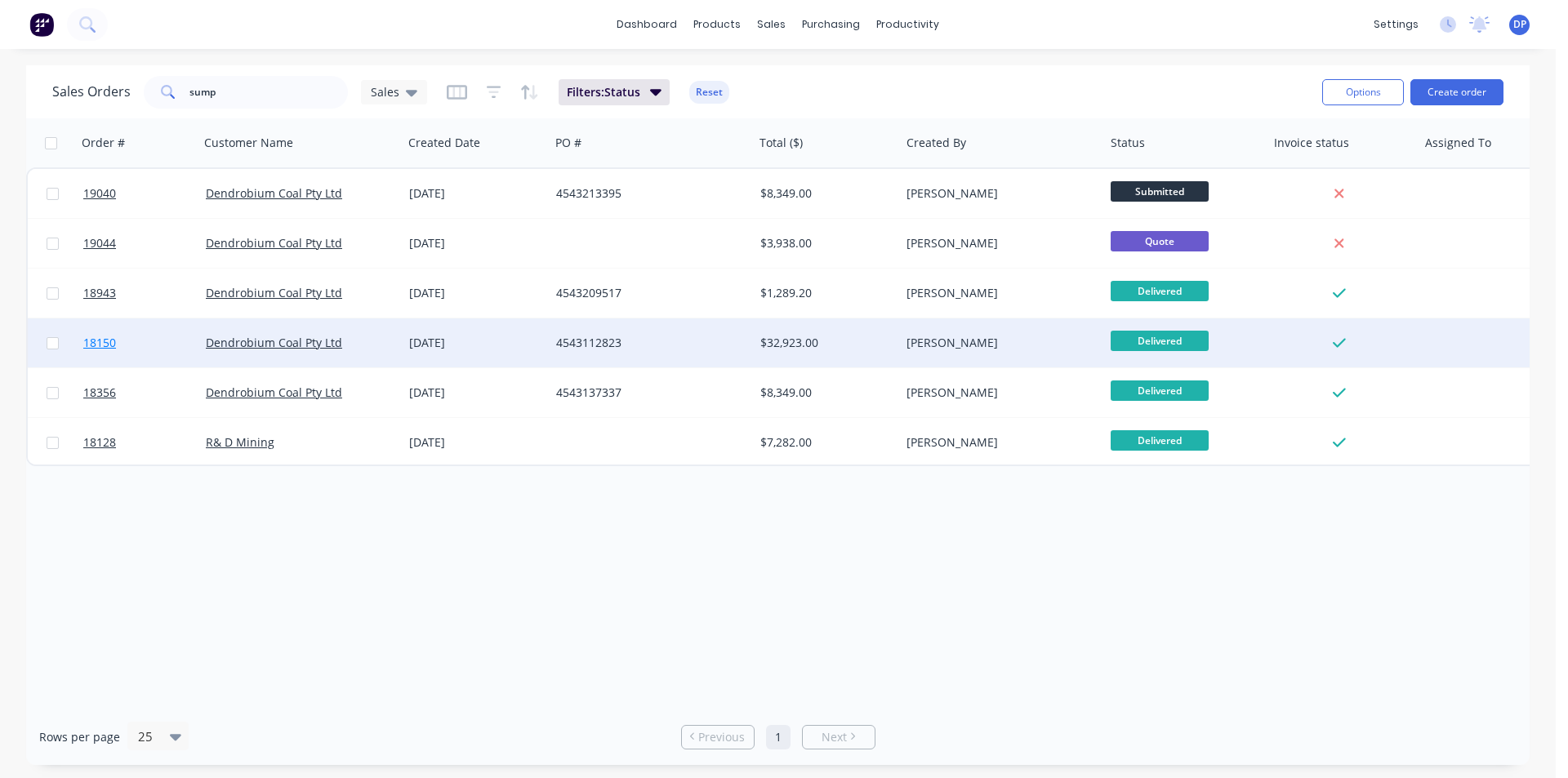
click at [100, 342] on span "18150" at bounding box center [99, 343] width 33 height 16
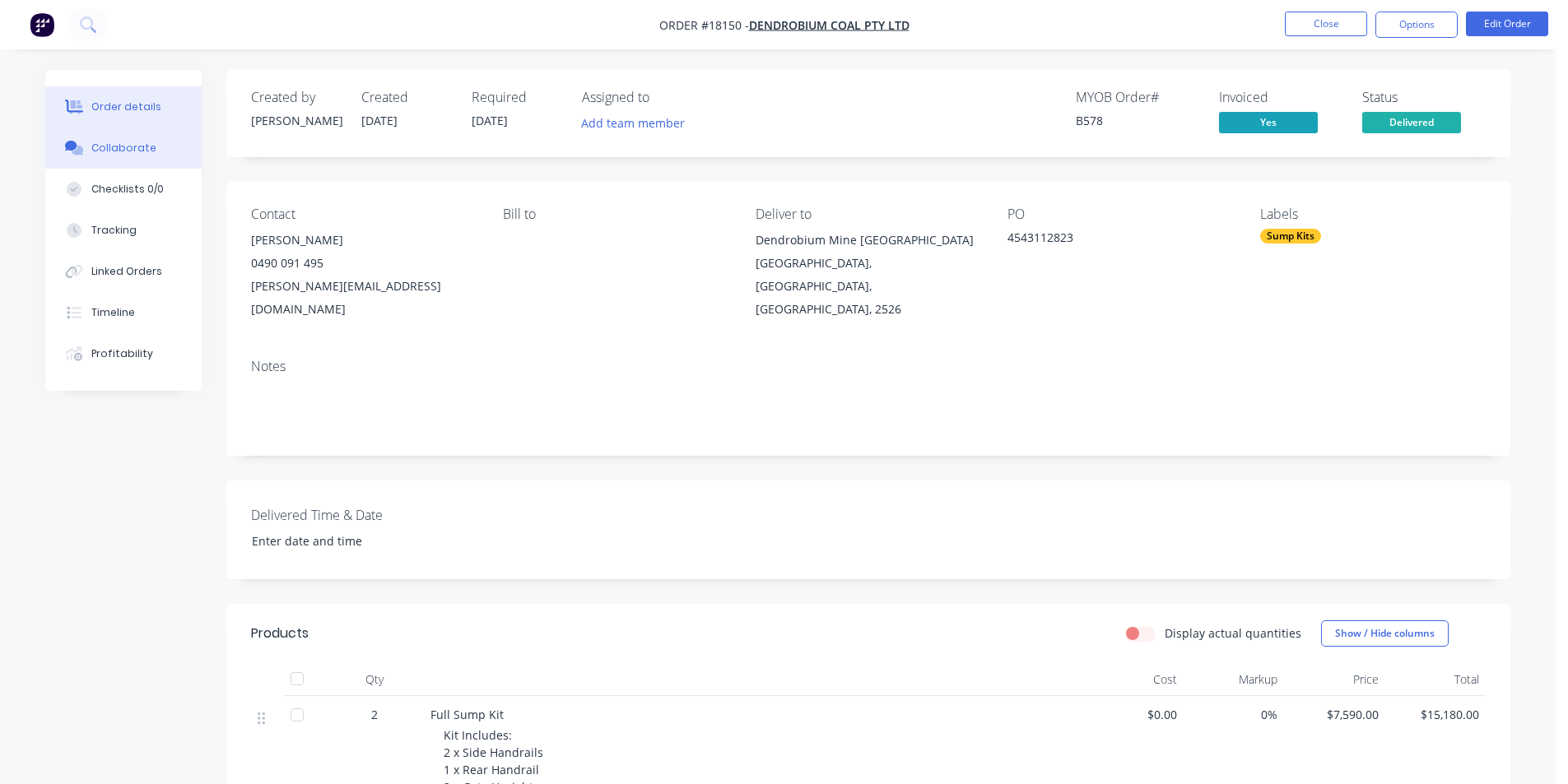
click at [130, 143] on div "Collaborate" at bounding box center [123, 148] width 65 height 15
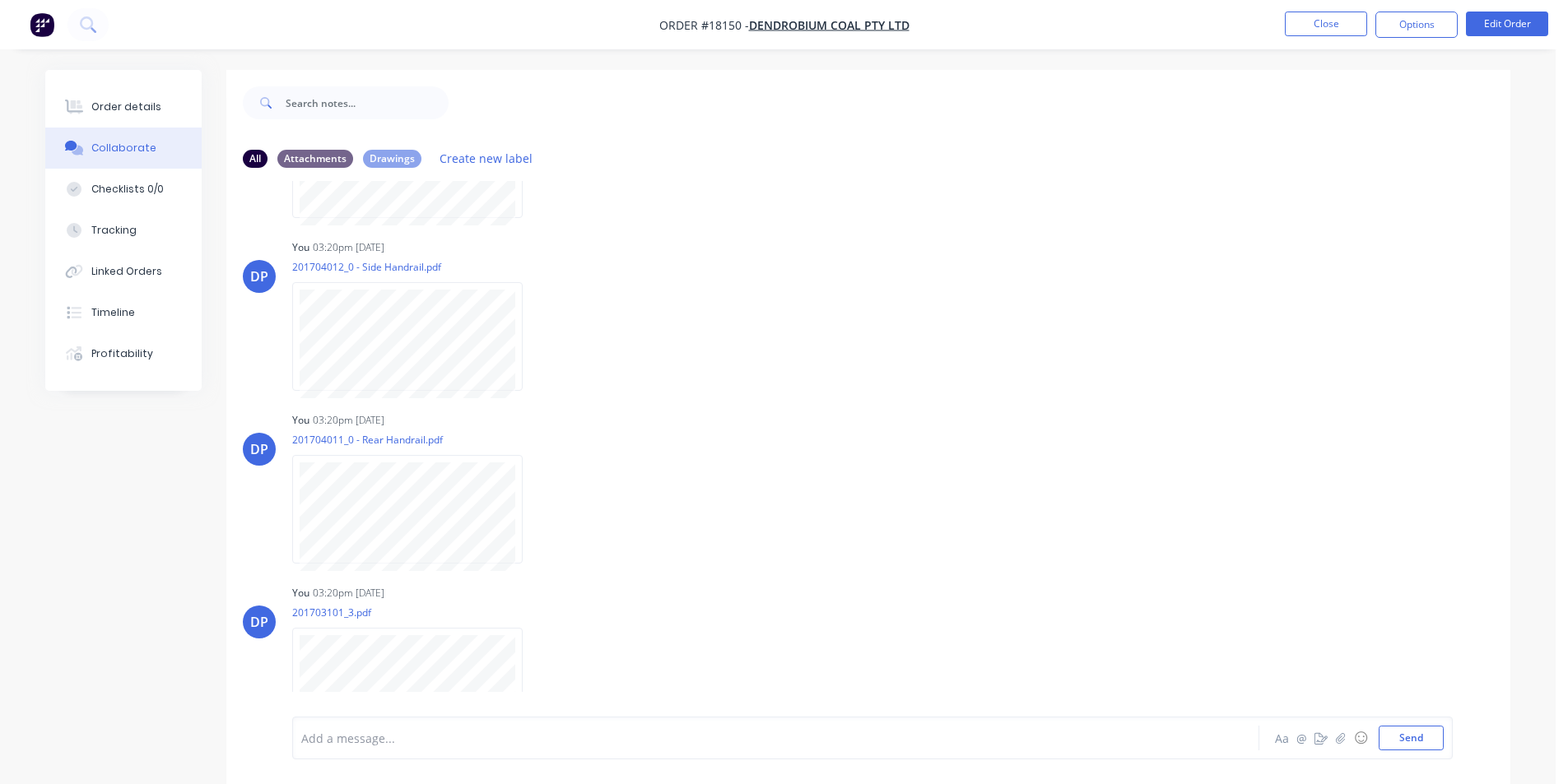
scroll to position [330, 0]
click at [39, 23] on img "button" at bounding box center [42, 24] width 25 height 25
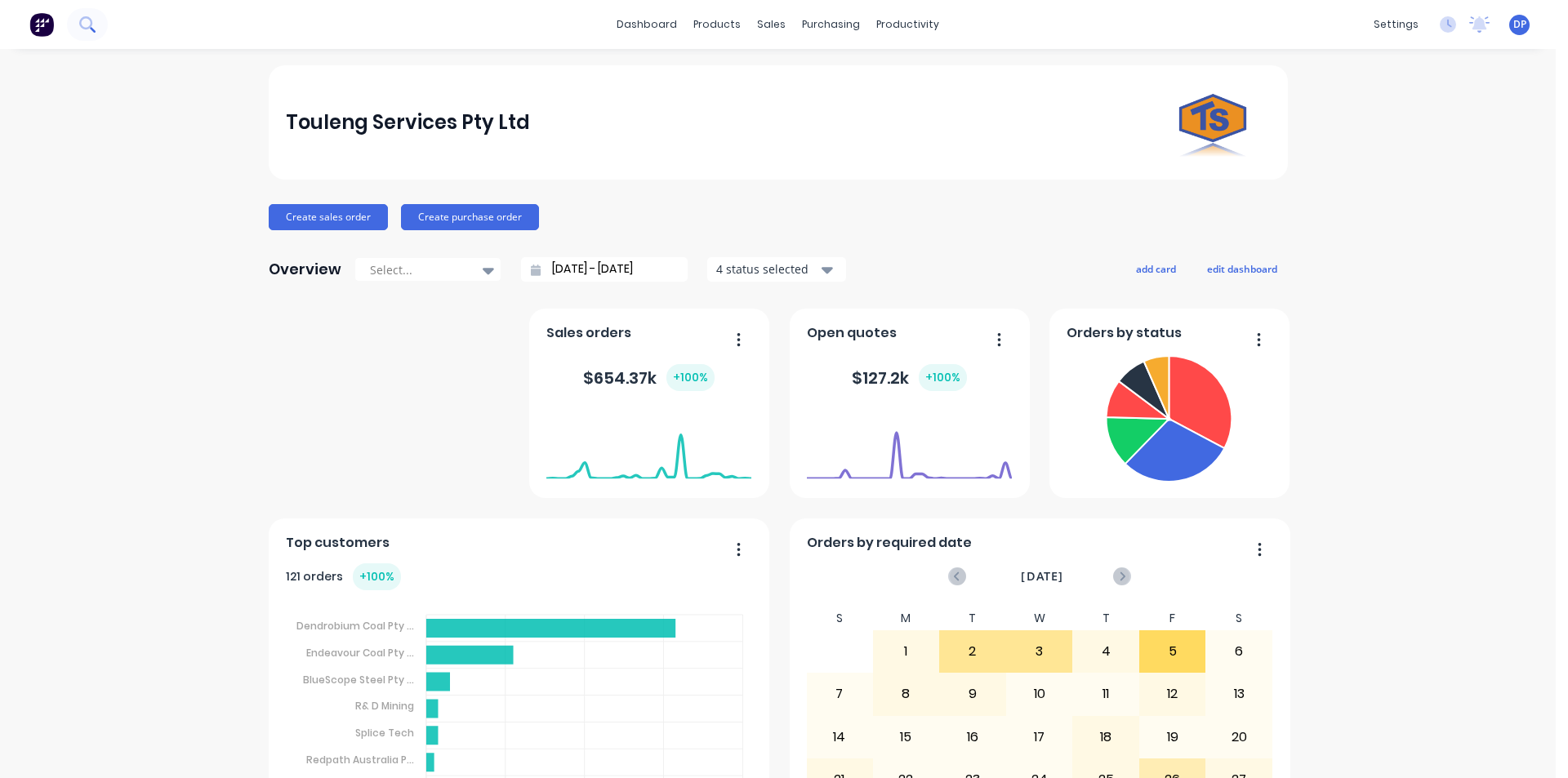
click at [96, 35] on button at bounding box center [87, 24] width 41 height 33
click at [67, 8] on button at bounding box center [87, 24] width 41 height 33
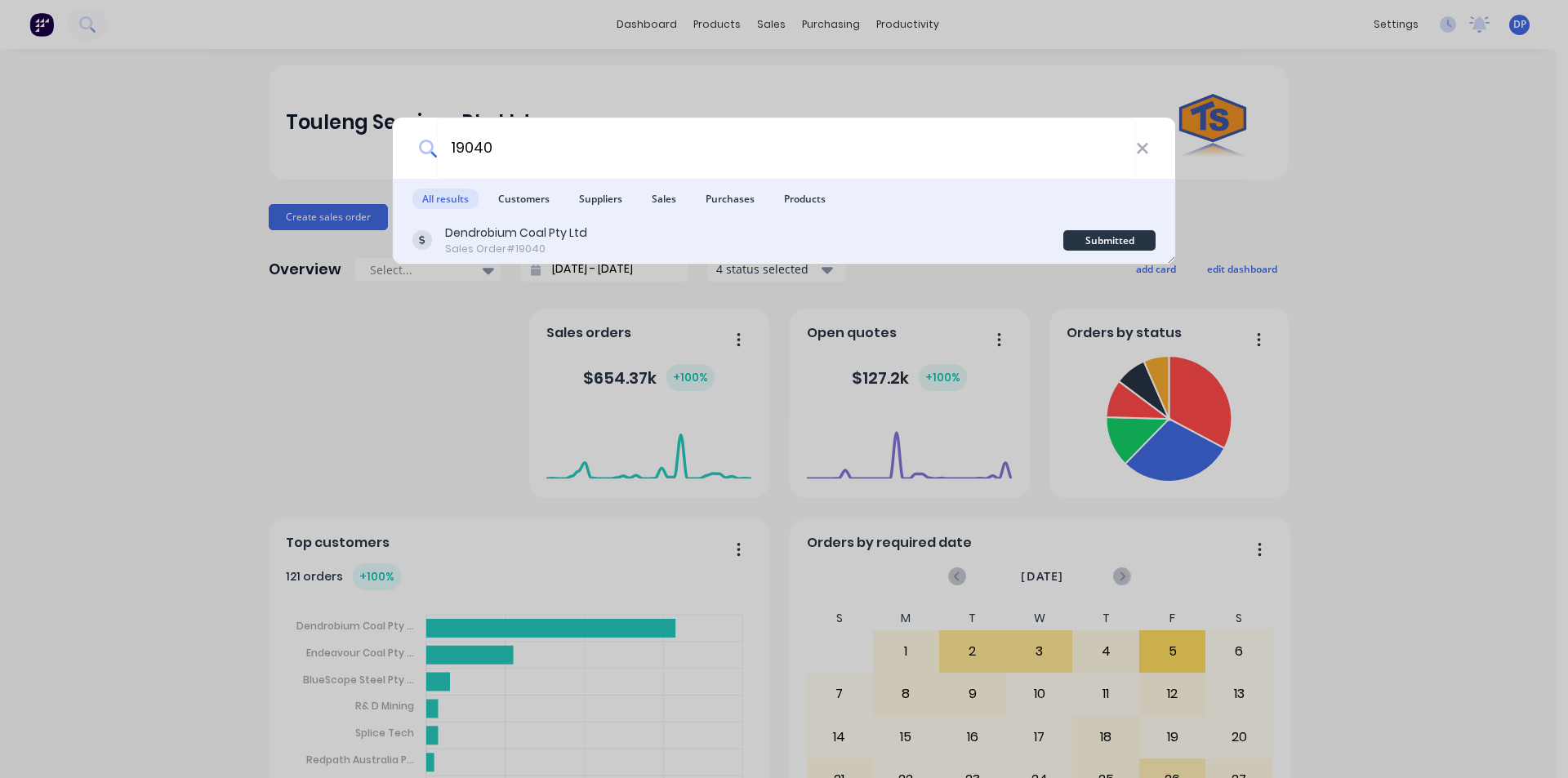
type input "19040"
click at [597, 244] on div "Dendrobium Coal Pty Ltd Sales Order #19040" at bounding box center [737, 241] width 651 height 32
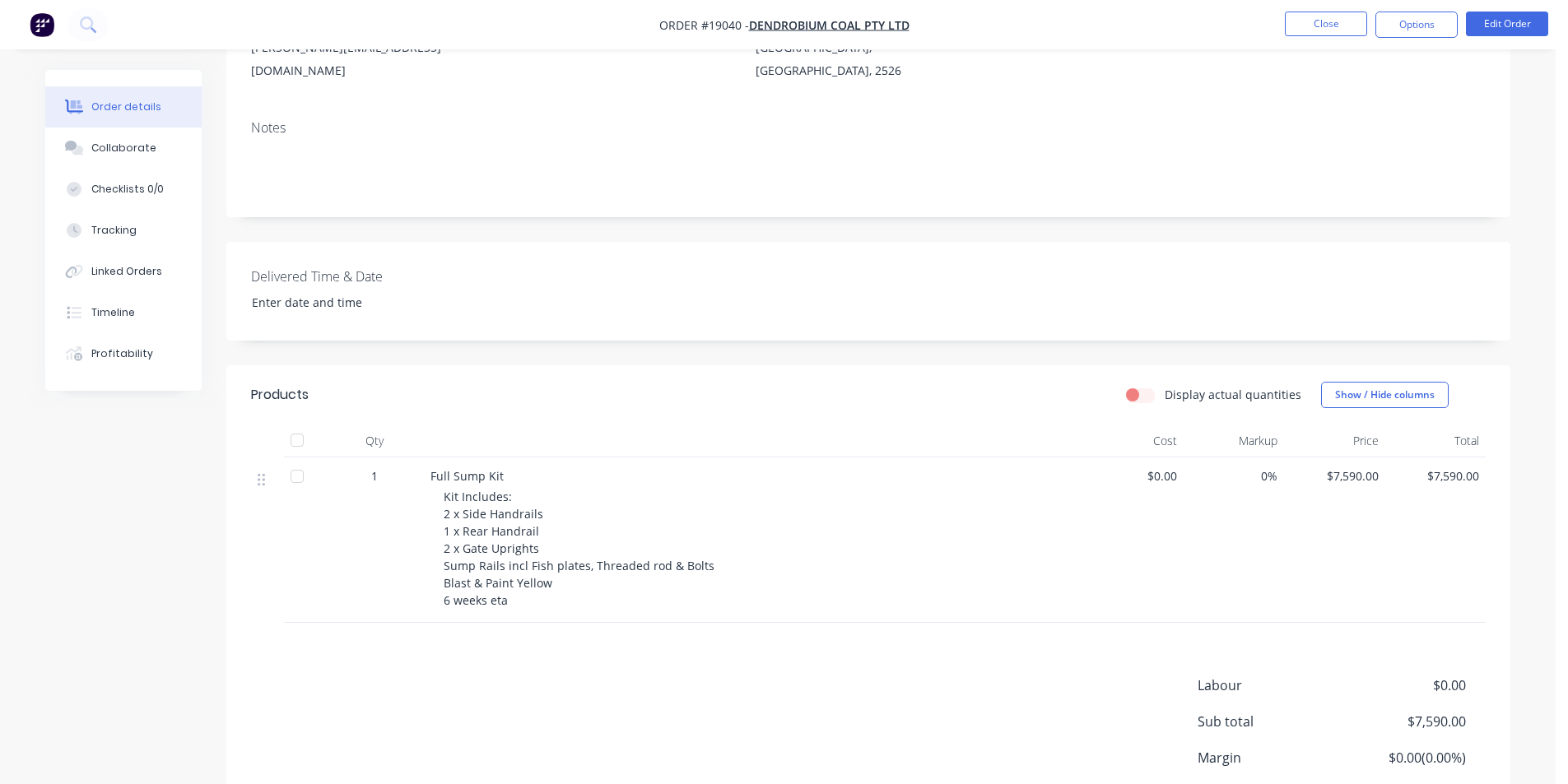
scroll to position [247, 0]
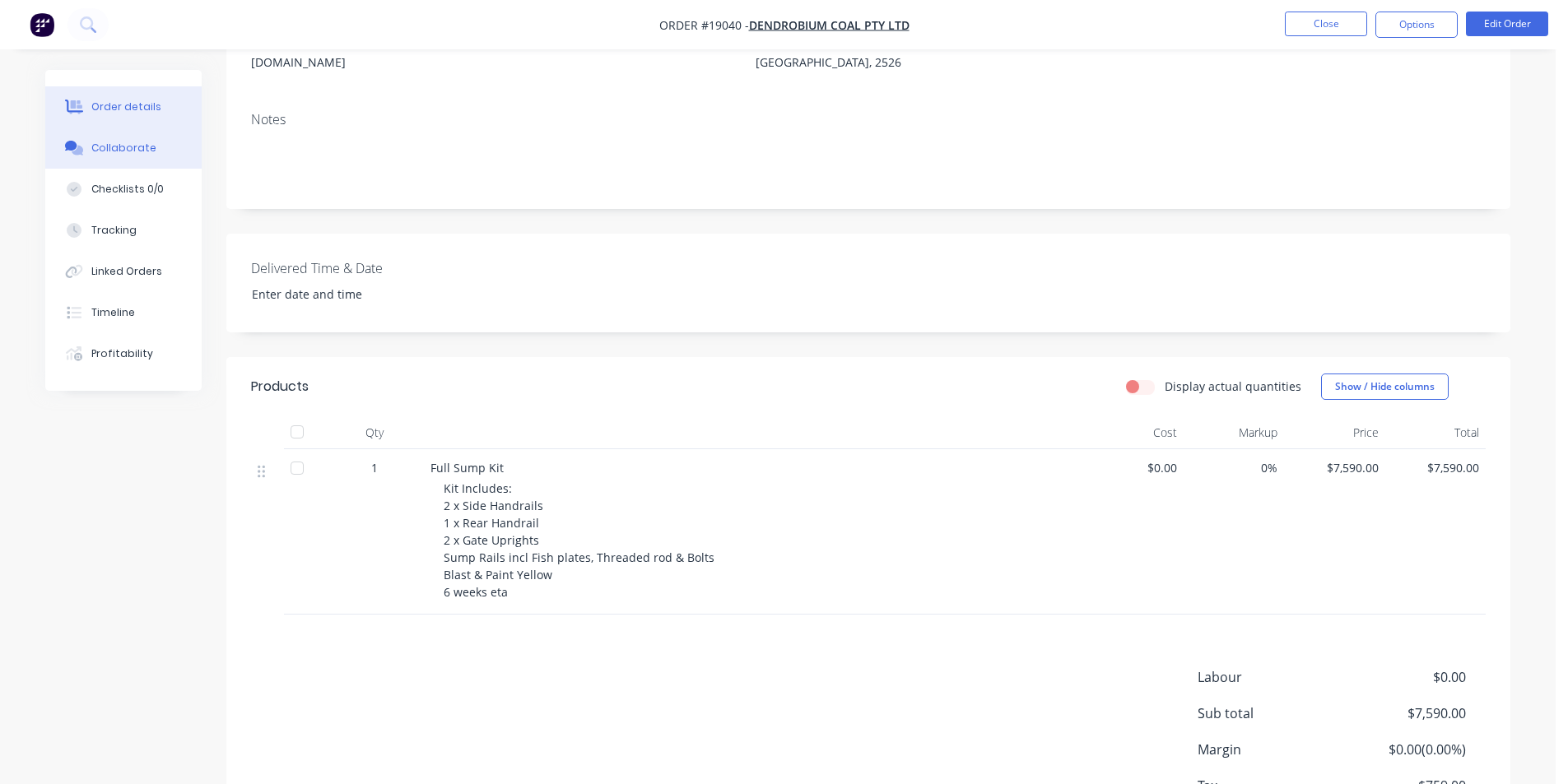
click at [139, 147] on div "Collaborate" at bounding box center [123, 148] width 65 height 15
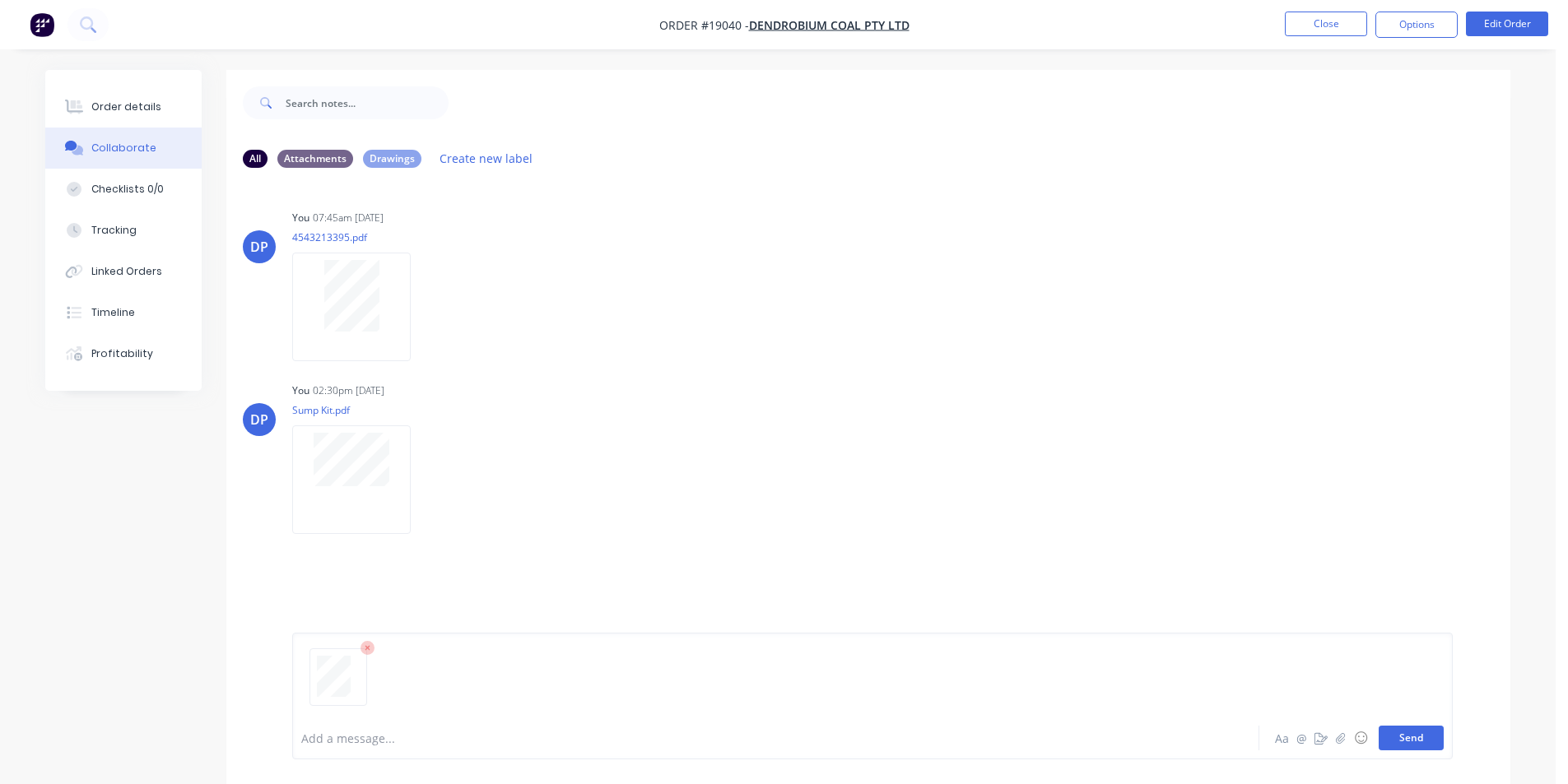
click at [1405, 736] on button "Send" at bounding box center [1410, 738] width 65 height 25
click at [1403, 740] on button "Send" at bounding box center [1410, 738] width 65 height 25
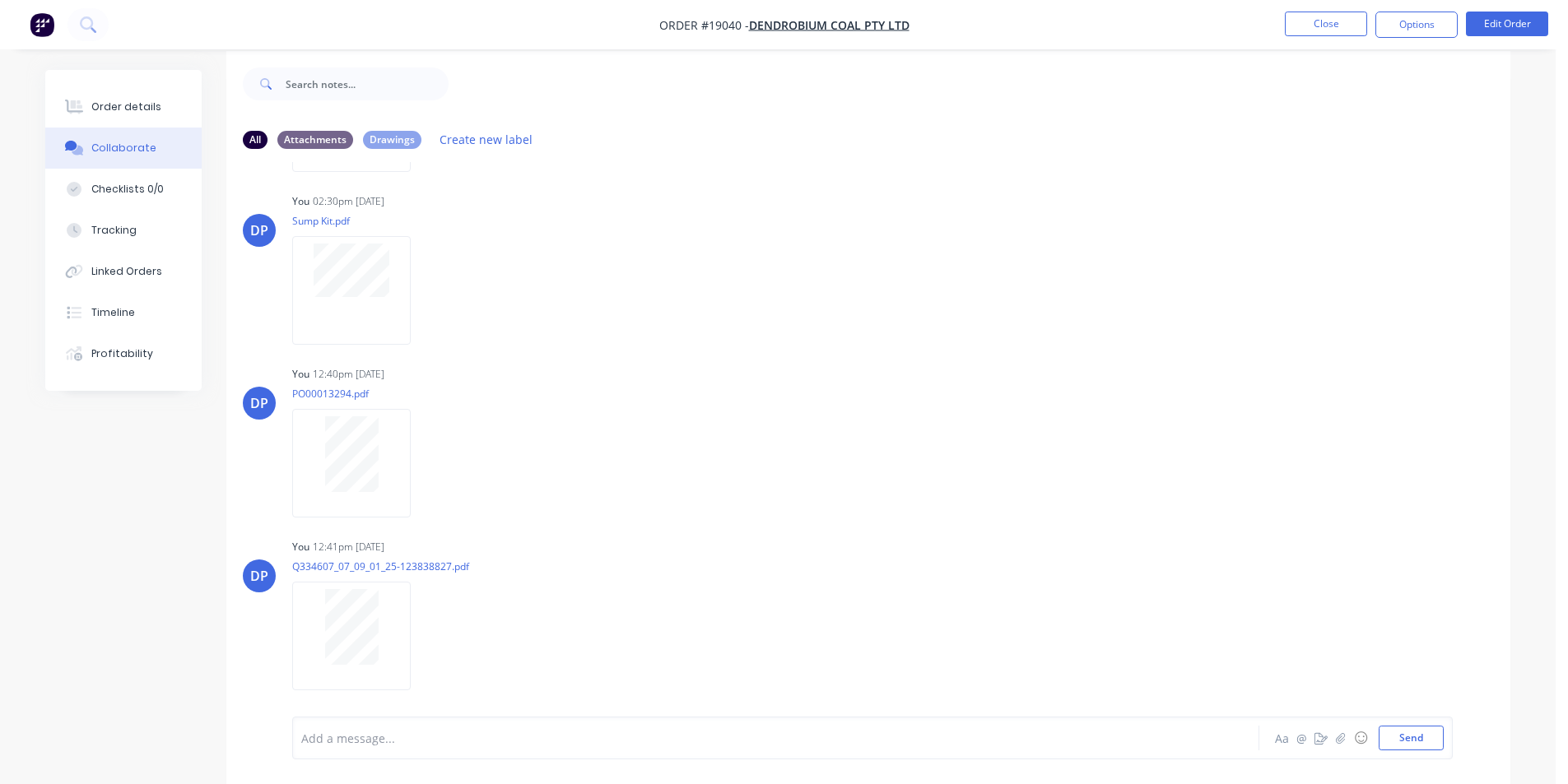
scroll to position [25, 0]
click at [1407, 737] on button "Send" at bounding box center [1410, 738] width 65 height 25
click at [36, 19] on img "button" at bounding box center [42, 24] width 25 height 25
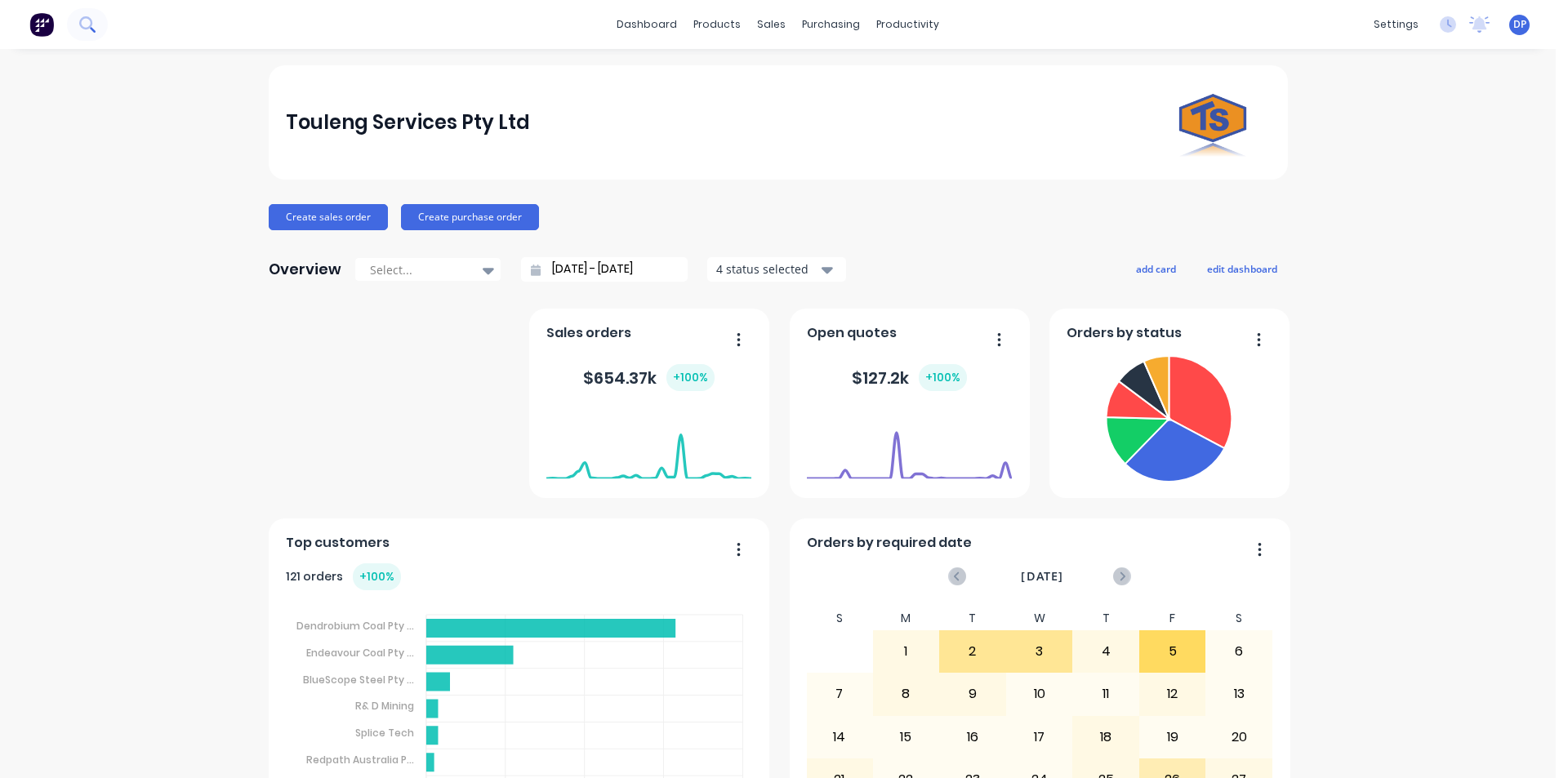
click at [84, 14] on button at bounding box center [87, 24] width 41 height 33
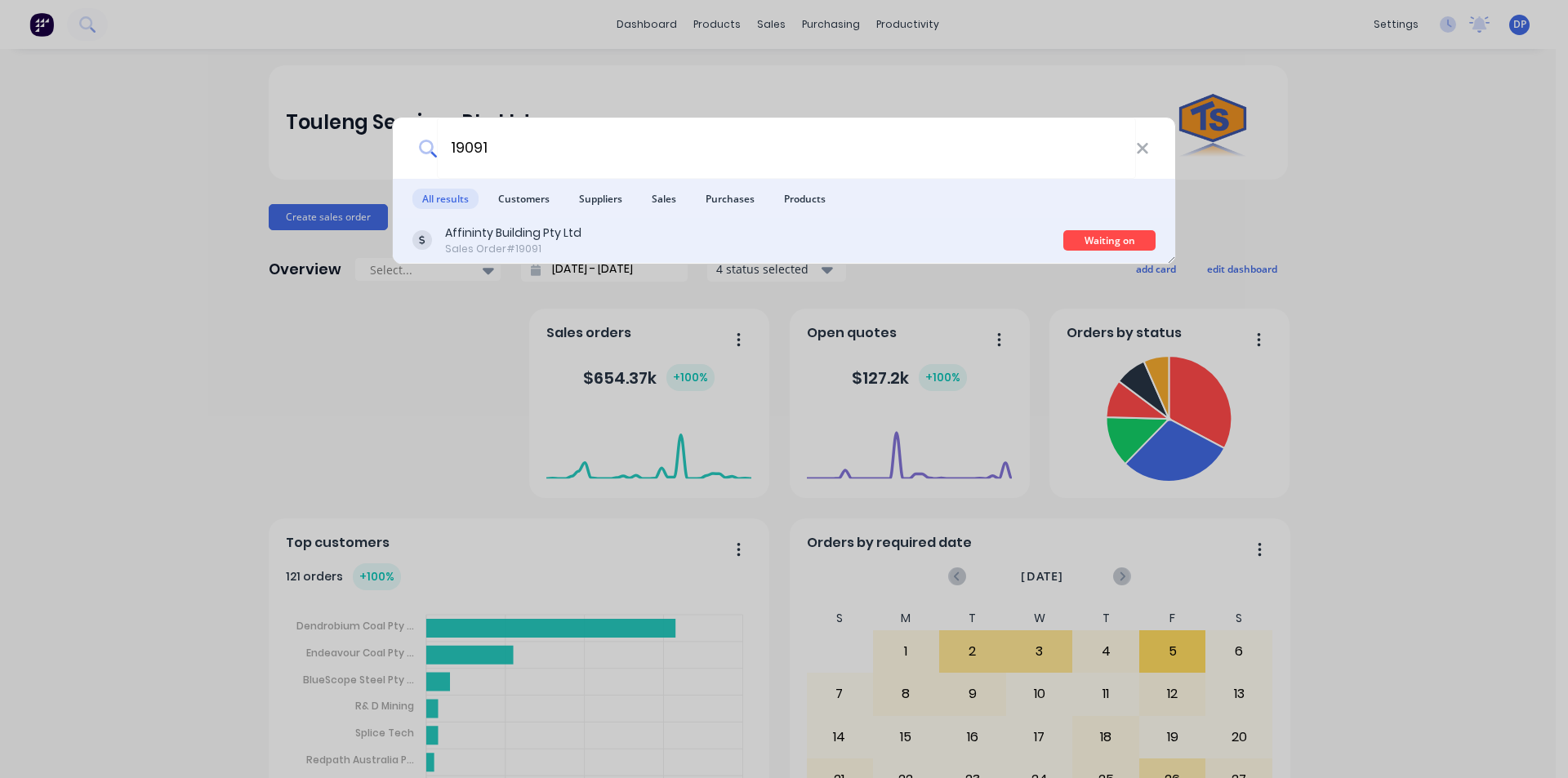
type input "19091"
click at [583, 253] on div "Affininty Building Pty Ltd Sales Order #19091" at bounding box center [737, 241] width 651 height 32
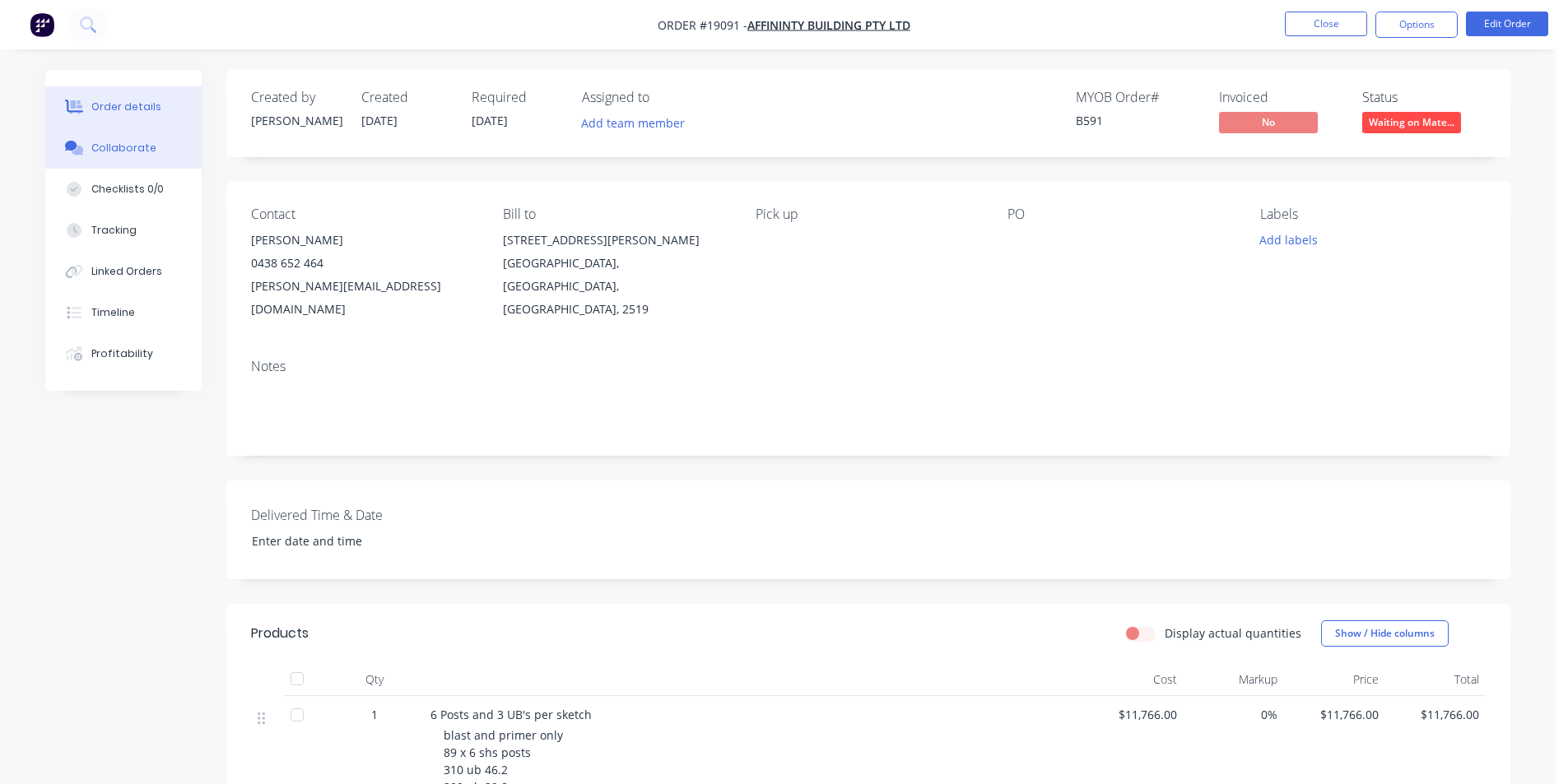
click at [151, 160] on button "Collaborate" at bounding box center [123, 148] width 157 height 41
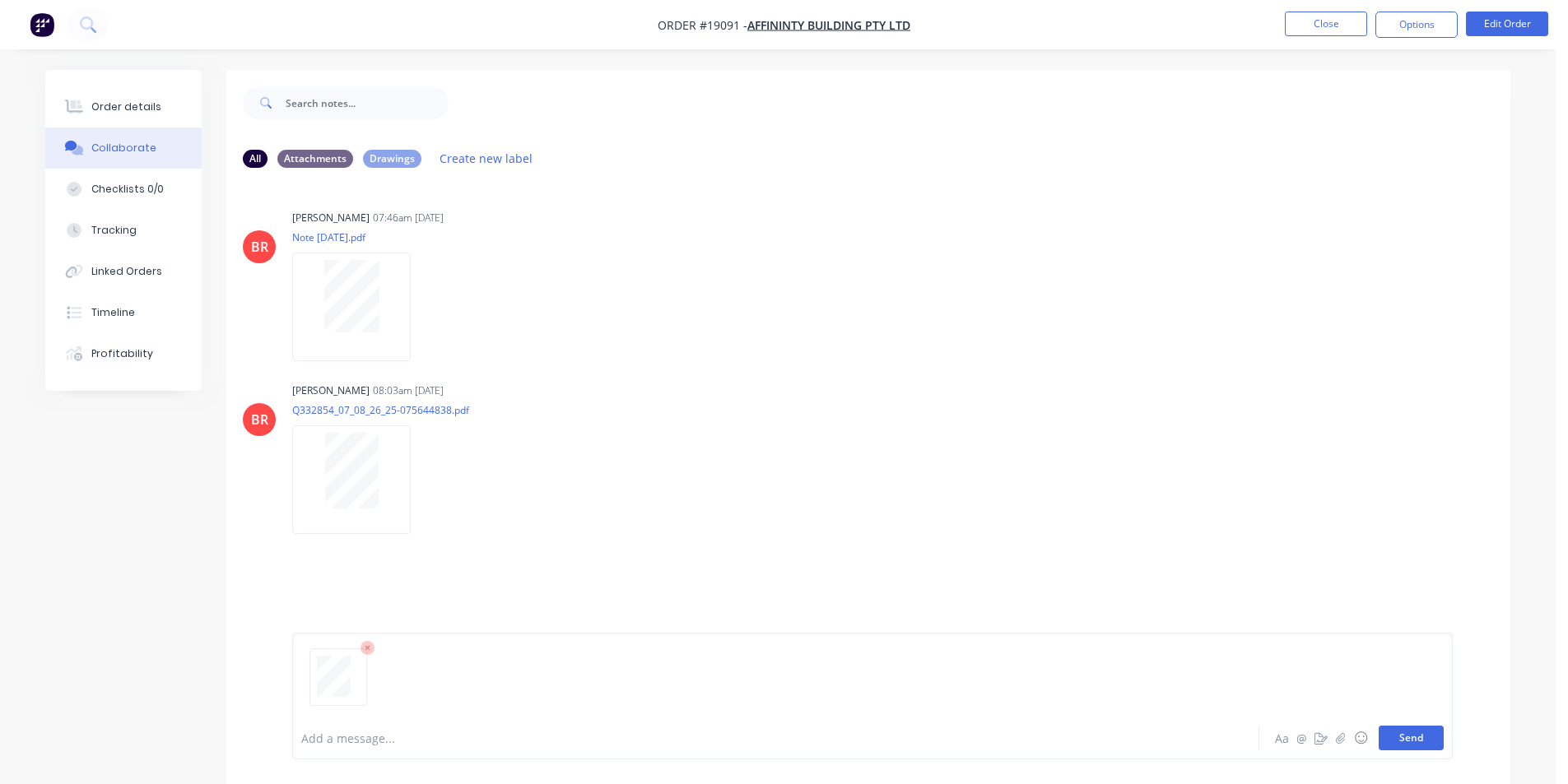
click at [1406, 739] on button "Send" at bounding box center [1410, 738] width 65 height 25
click at [124, 89] on button "Order details" at bounding box center [123, 107] width 157 height 41
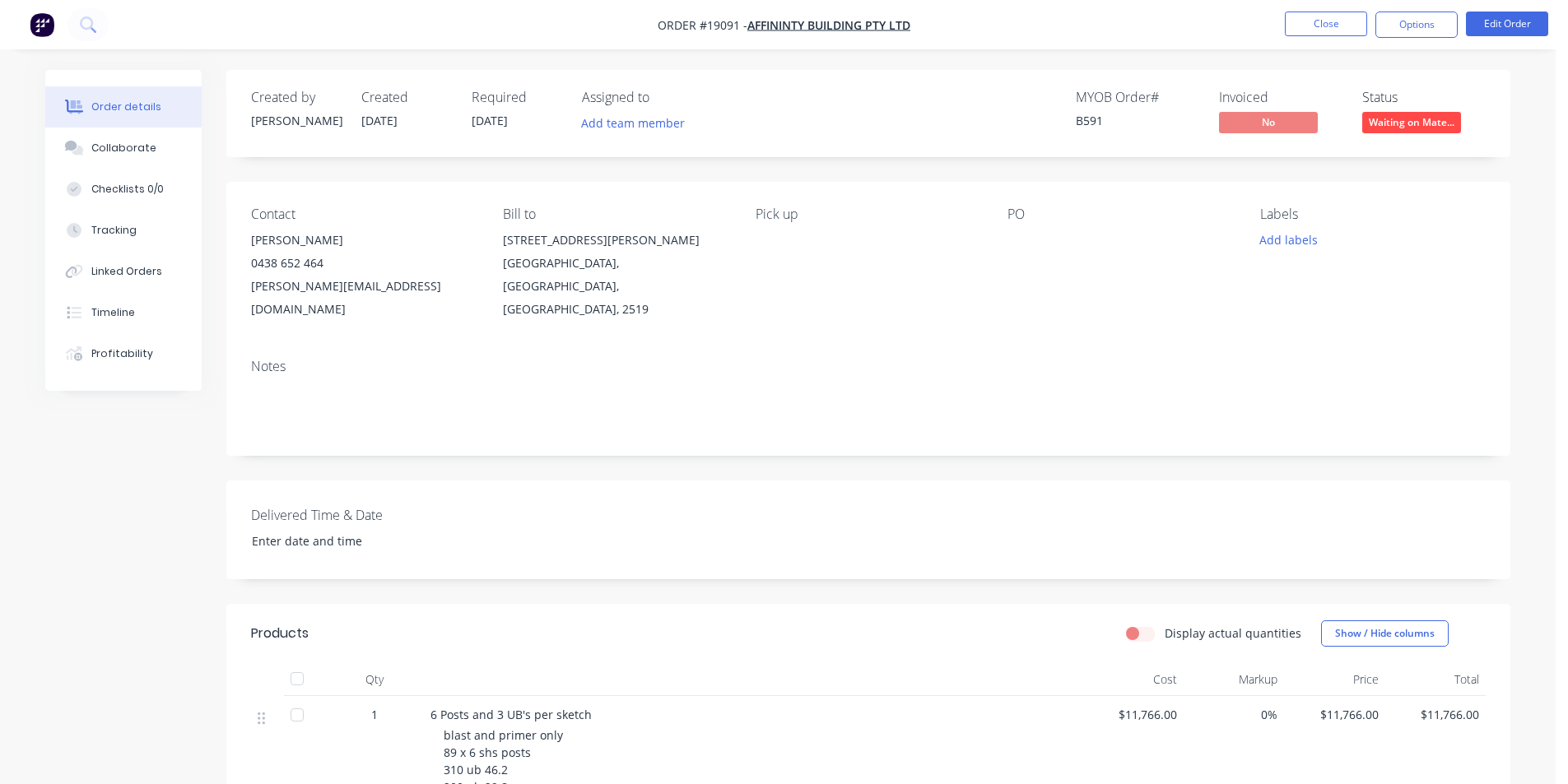
click at [1389, 115] on span "Waiting on Mate..." at bounding box center [1411, 122] width 99 height 21
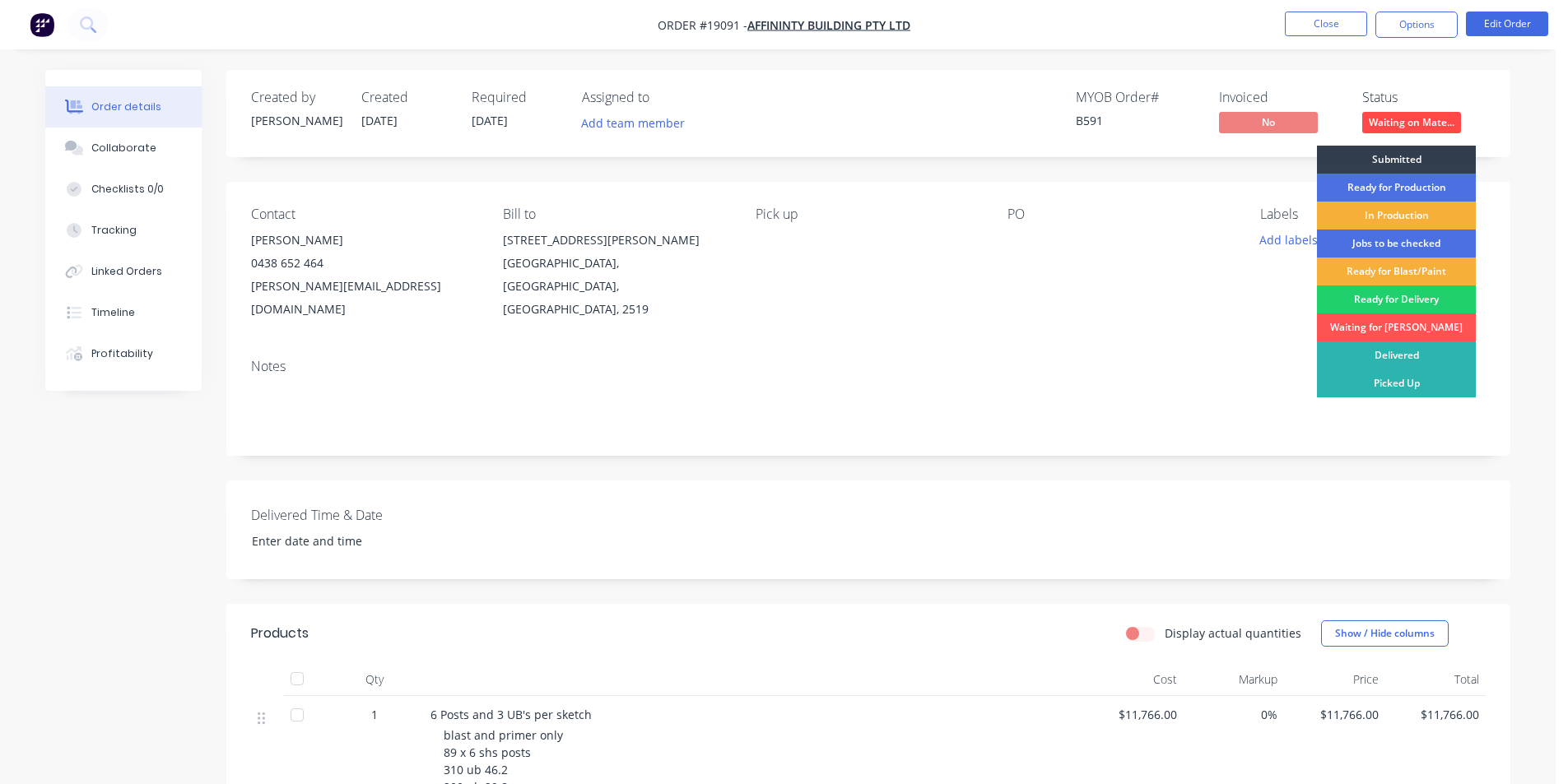
click at [1008, 314] on div "Contact [PERSON_NAME] [PHONE_NUMBER] [PERSON_NAME][EMAIL_ADDRESS][DOMAIN_NAME] …" at bounding box center [868, 264] width 1283 height 164
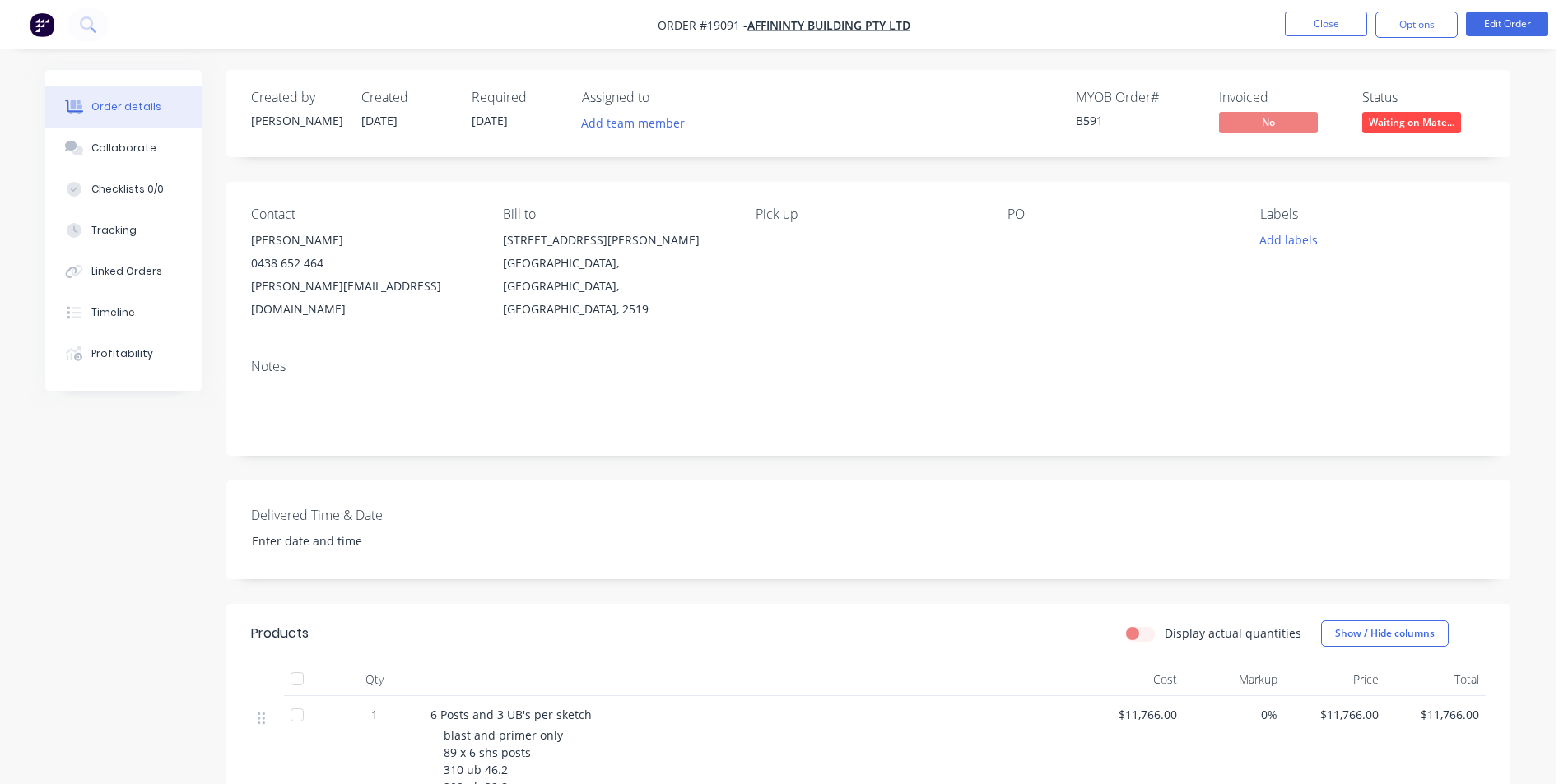
click at [38, 22] on img "button" at bounding box center [42, 24] width 25 height 25
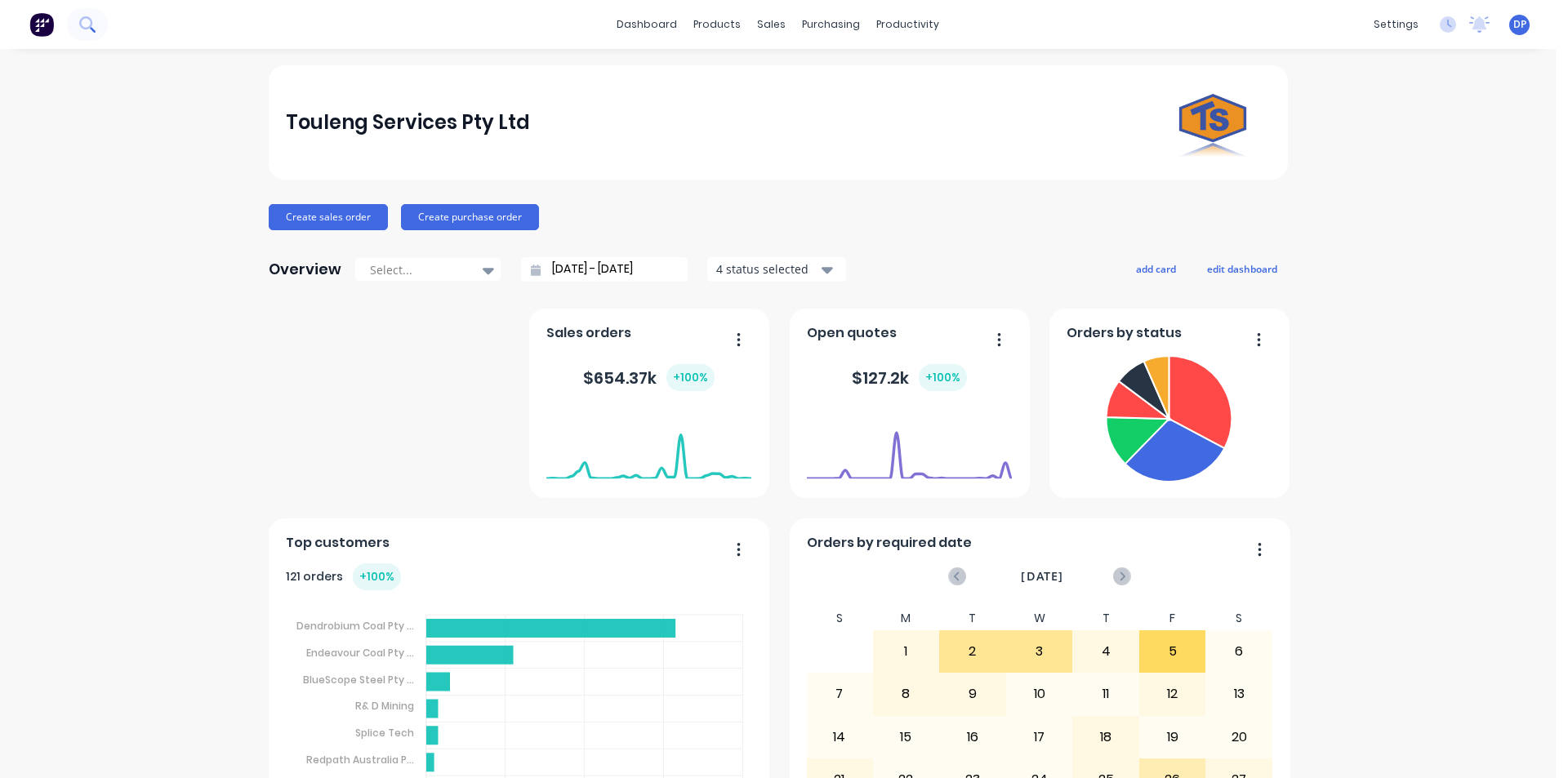
click at [82, 33] on button at bounding box center [87, 24] width 41 height 33
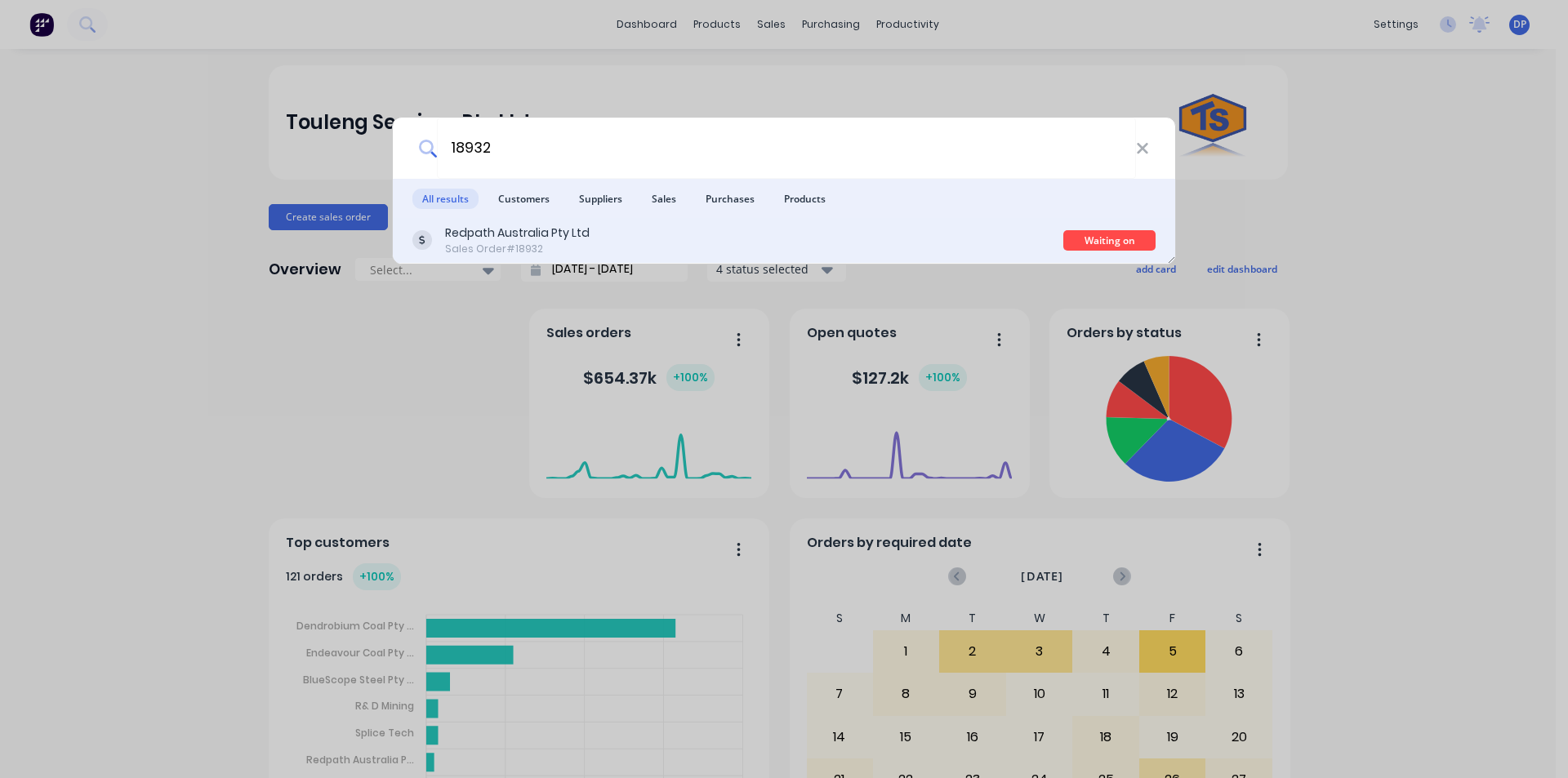
type input "18932"
click at [573, 248] on div "Sales Order #18932" at bounding box center [517, 249] width 145 height 15
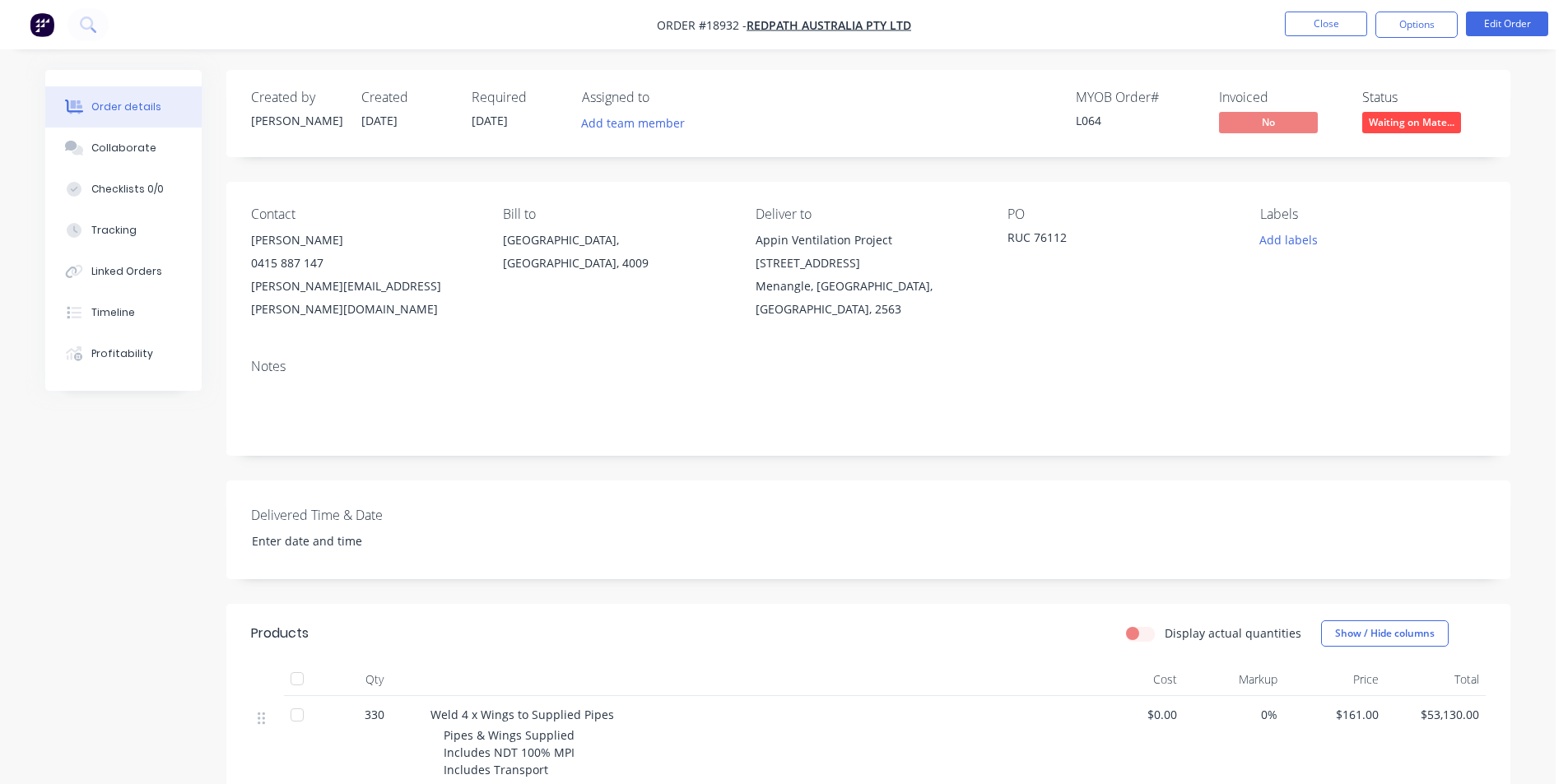
click at [1437, 129] on span "Waiting on Mate..." at bounding box center [1411, 122] width 99 height 21
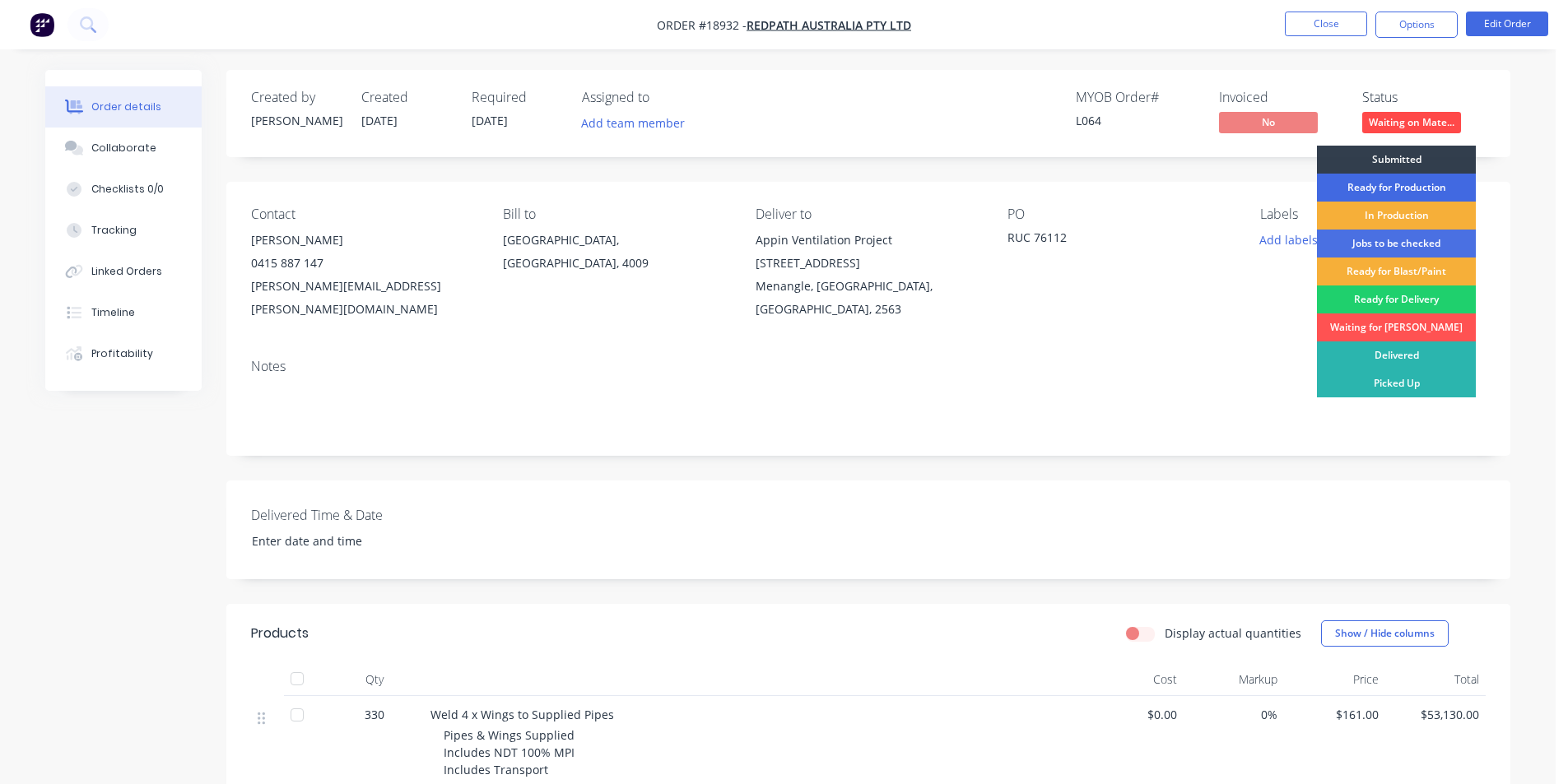
click at [1411, 187] on div "Ready for Production" at bounding box center [1395, 188] width 159 height 28
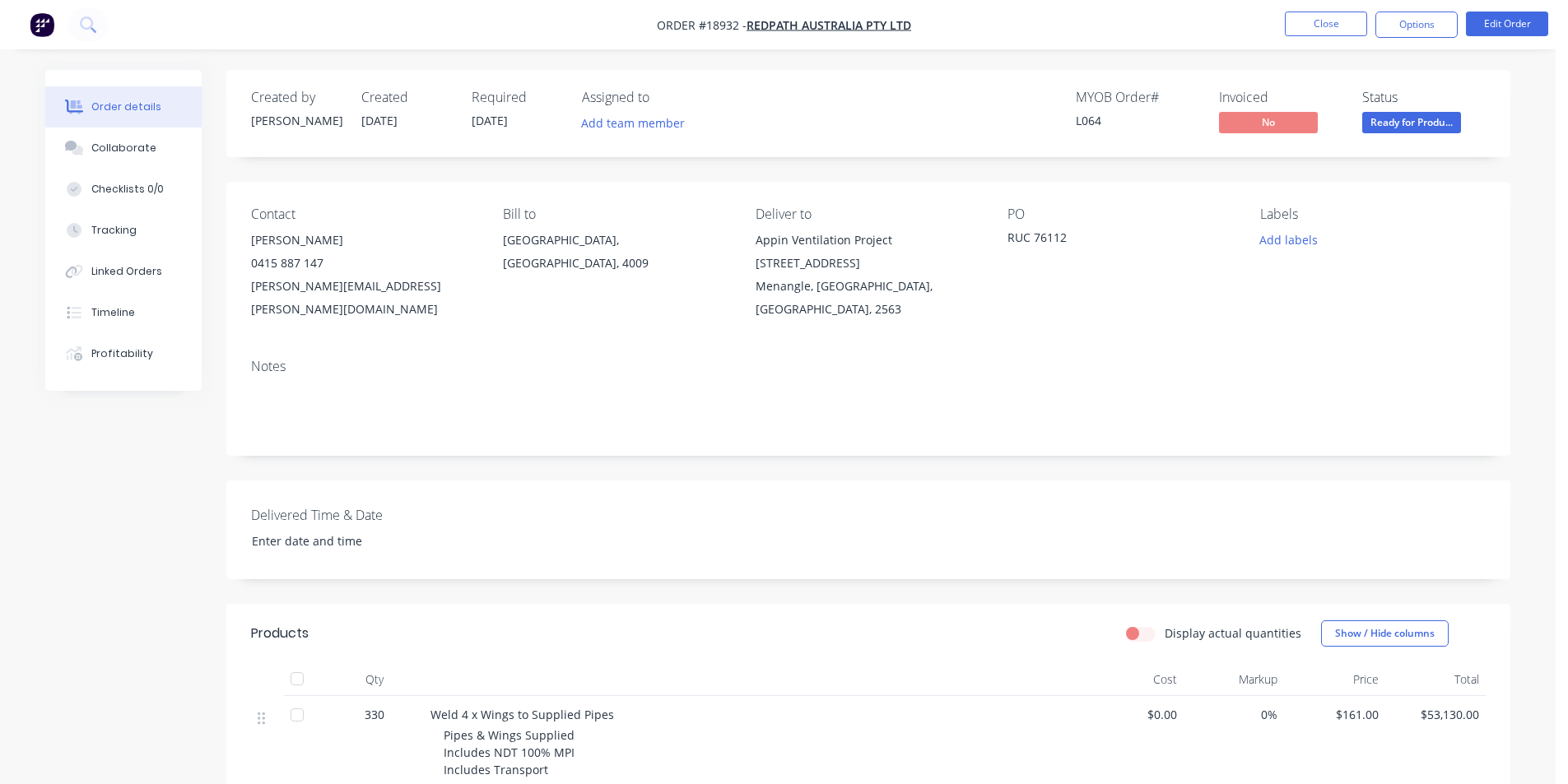
click at [38, 22] on img "button" at bounding box center [42, 24] width 25 height 25
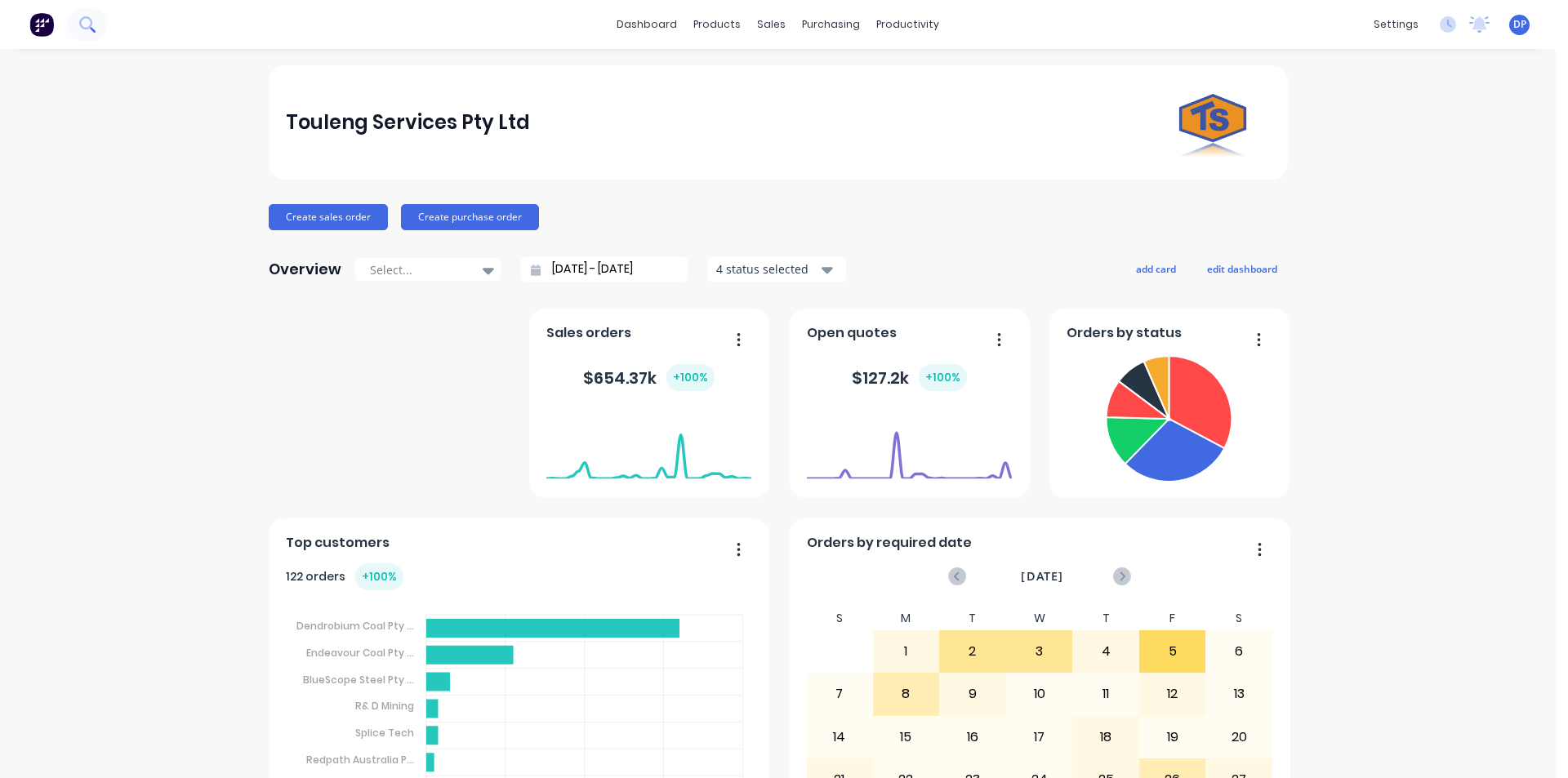
click at [97, 30] on button at bounding box center [87, 24] width 41 height 33
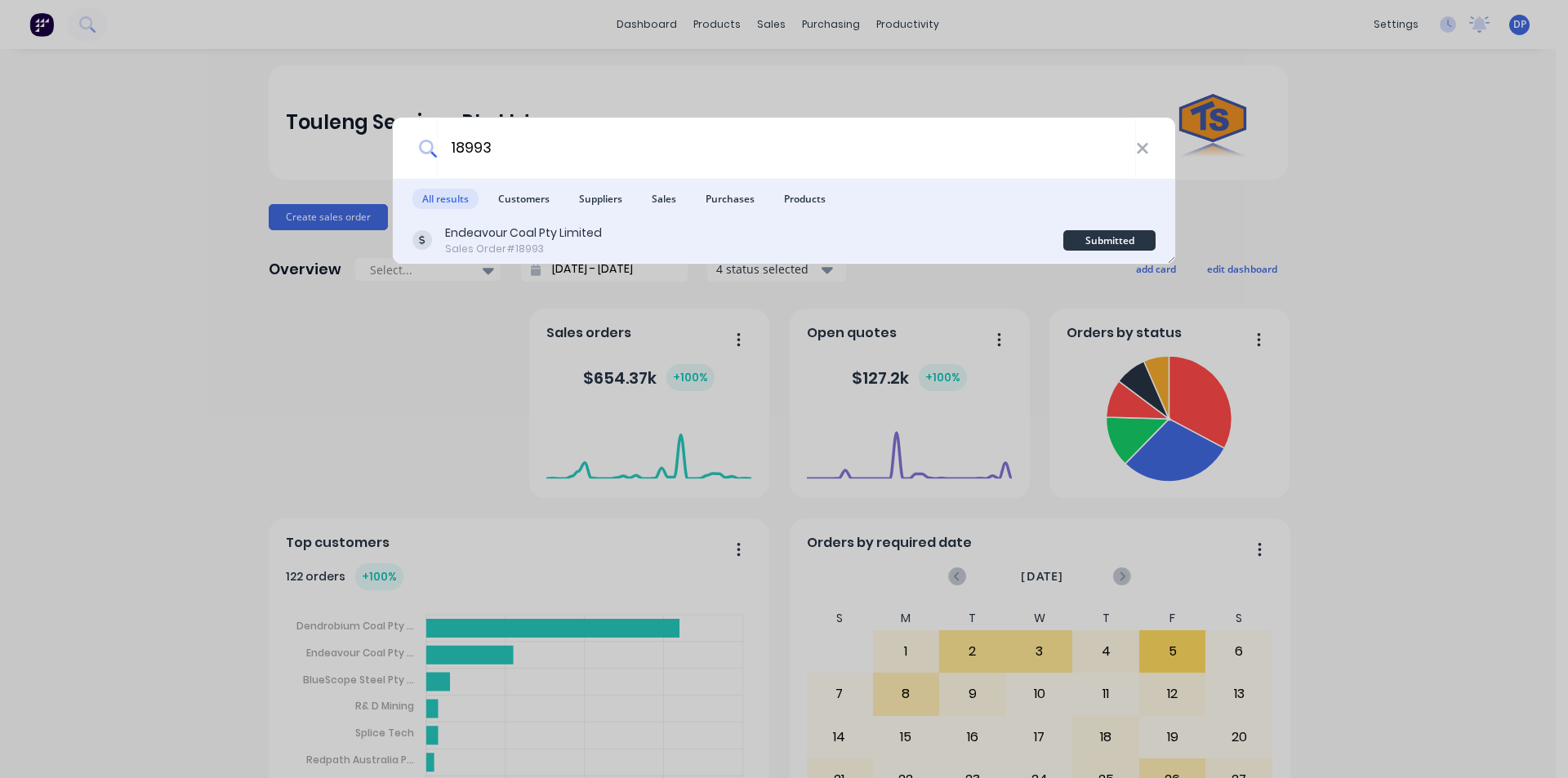
type input "18993"
click at [573, 246] on div "Sales Order #18993" at bounding box center [523, 249] width 157 height 15
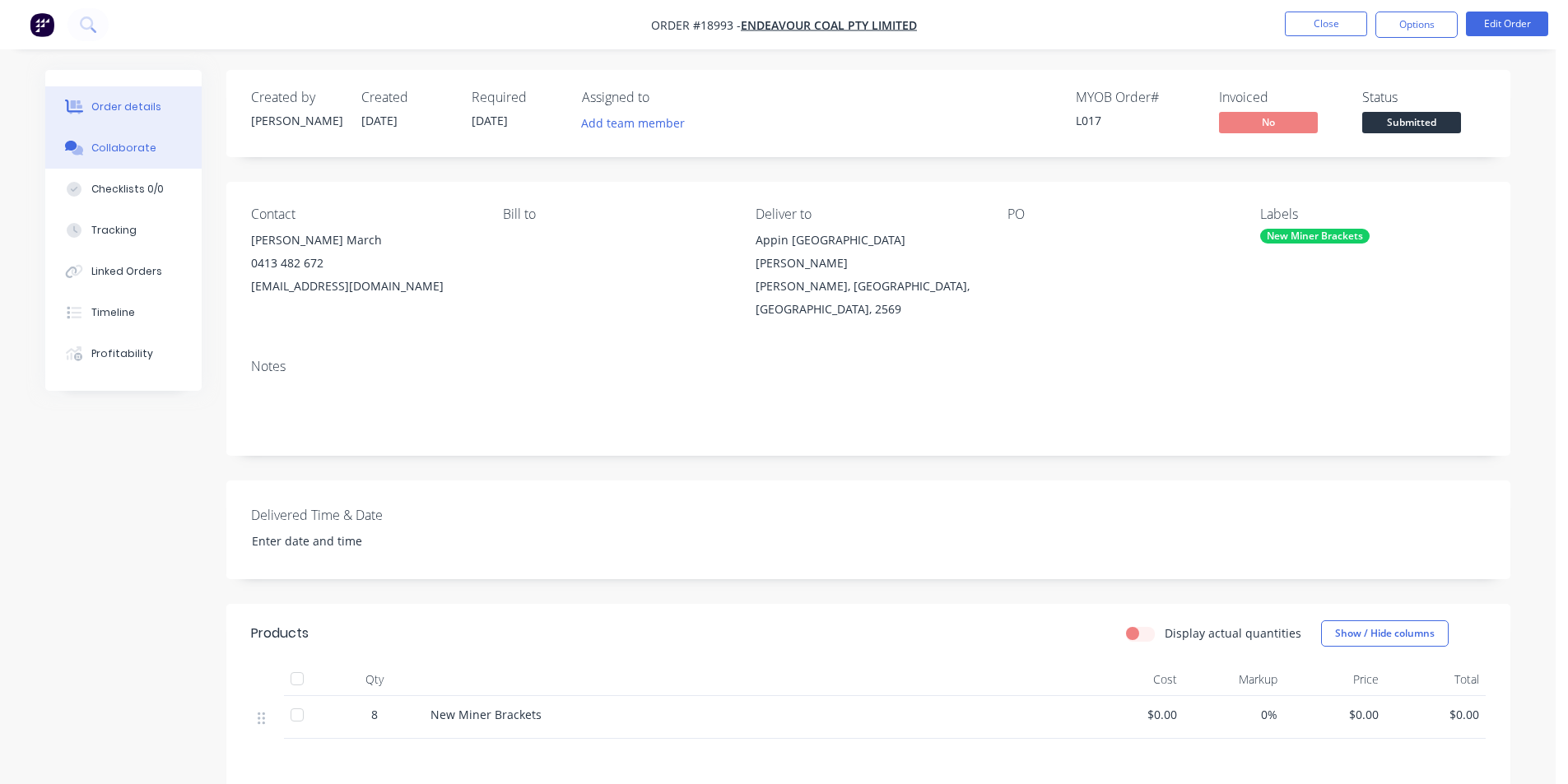
click at [116, 152] on div "Collaborate" at bounding box center [123, 148] width 65 height 15
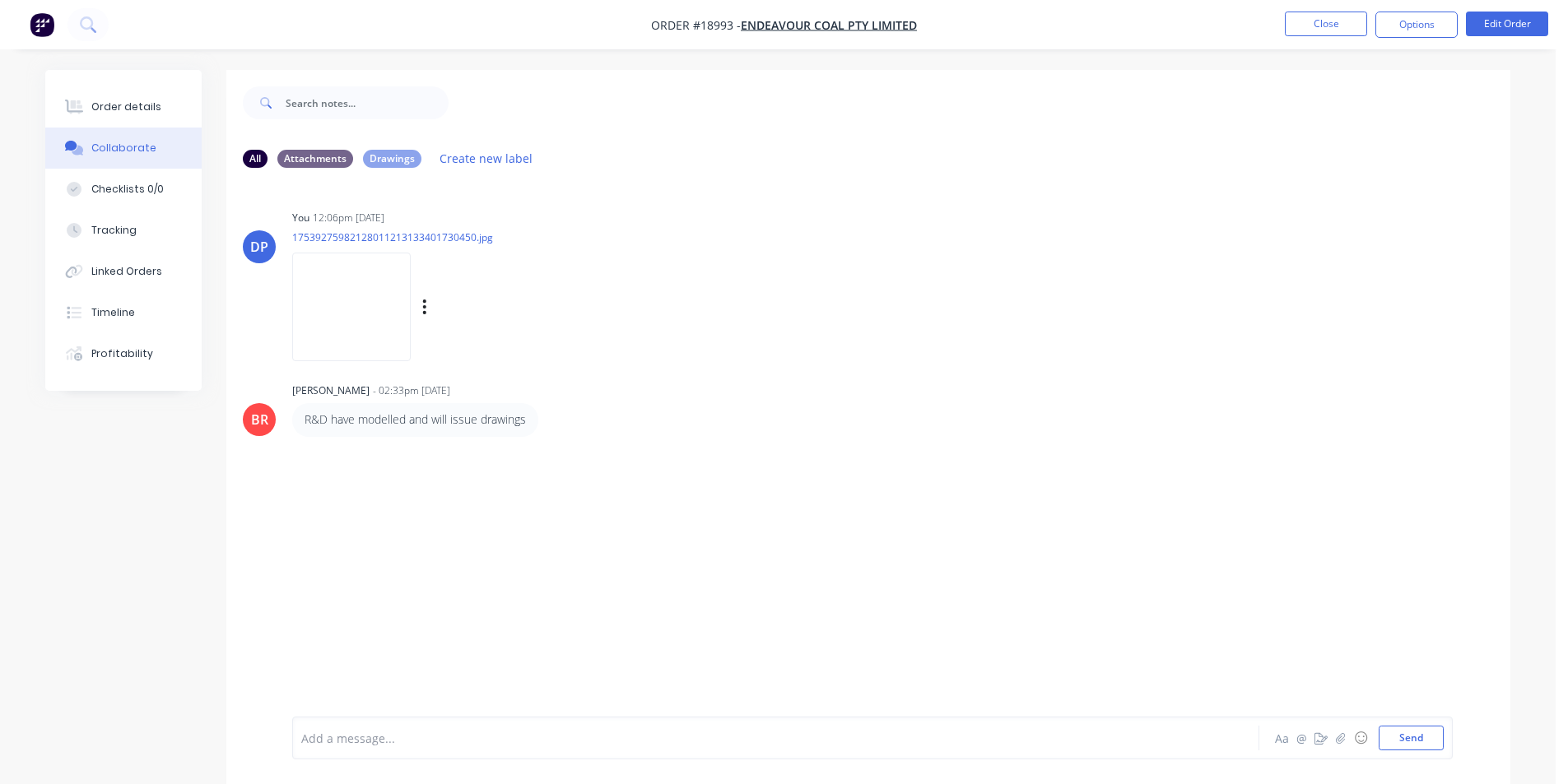
click at [385, 311] on img at bounding box center [351, 307] width 119 height 108
click at [42, 16] on img "button" at bounding box center [42, 24] width 25 height 25
